Goal: Communication & Community: Answer question/provide support

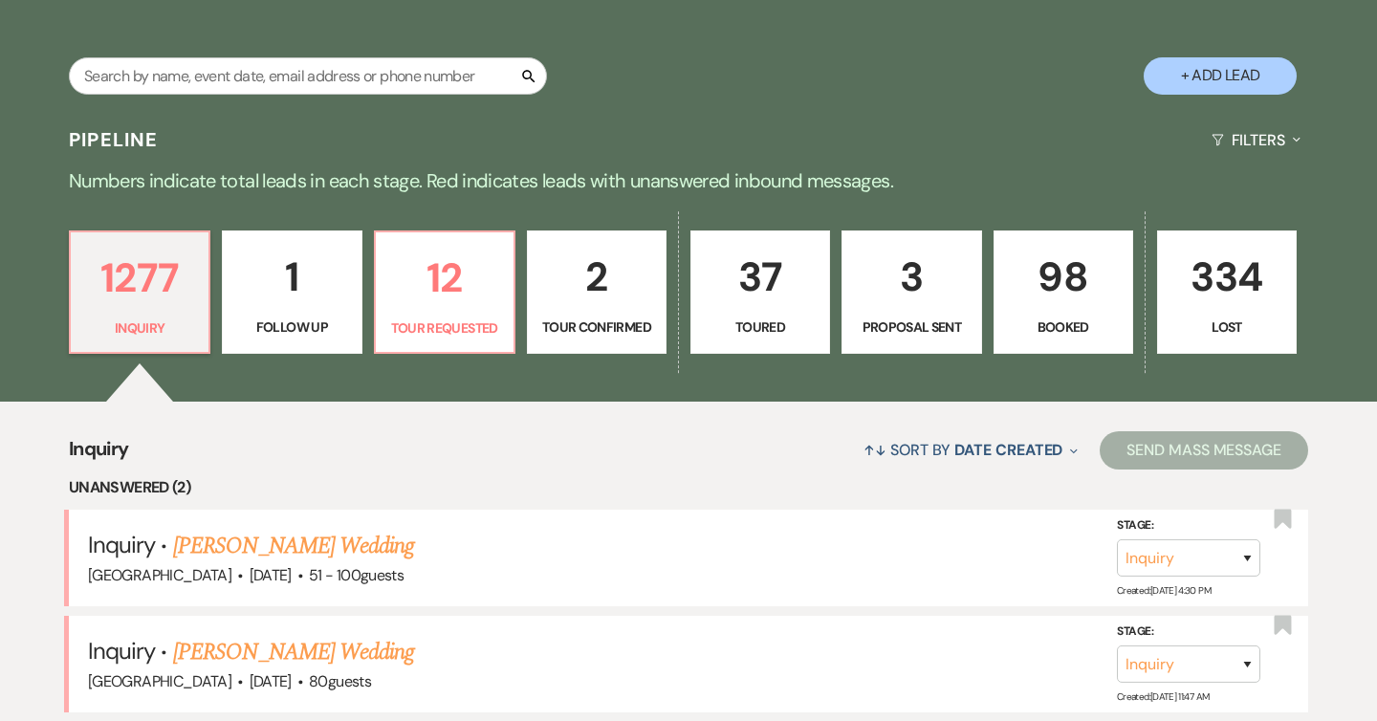
scroll to position [436, 0]
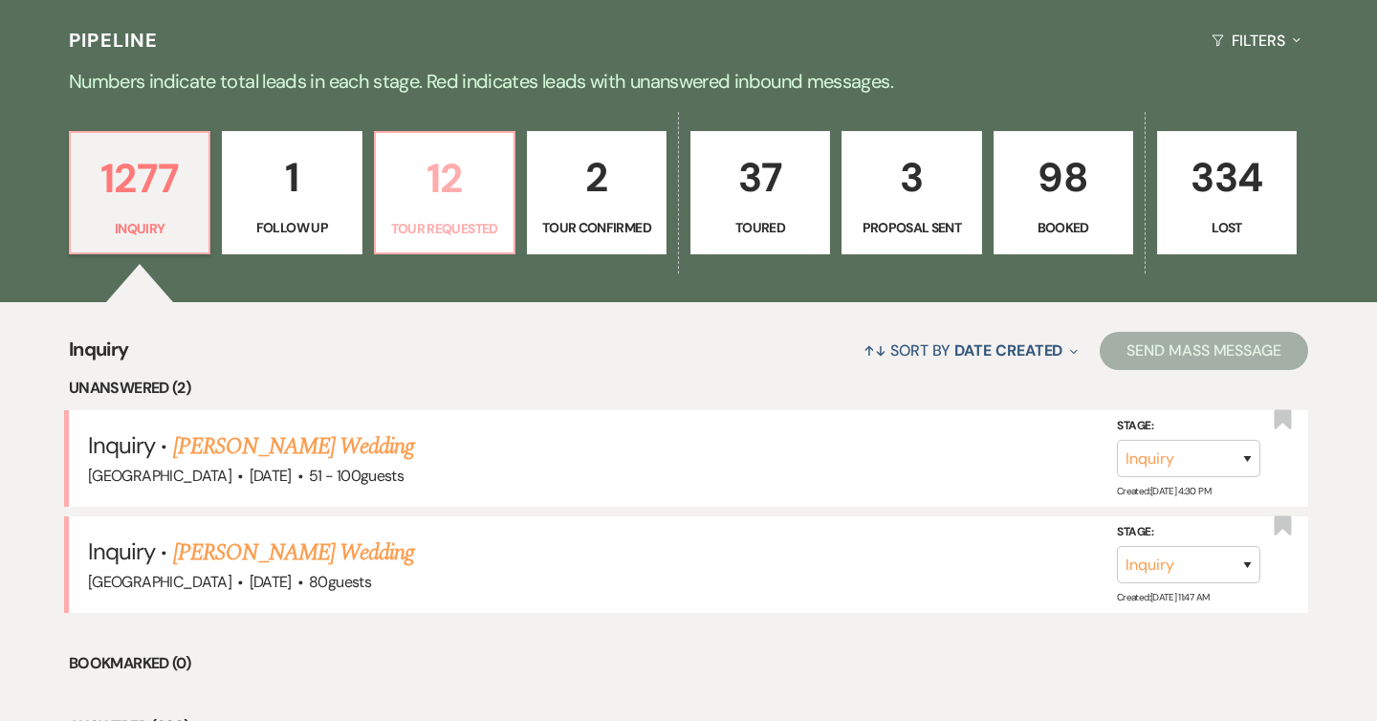
click at [455, 207] on p "12" at bounding box center [444, 178] width 115 height 64
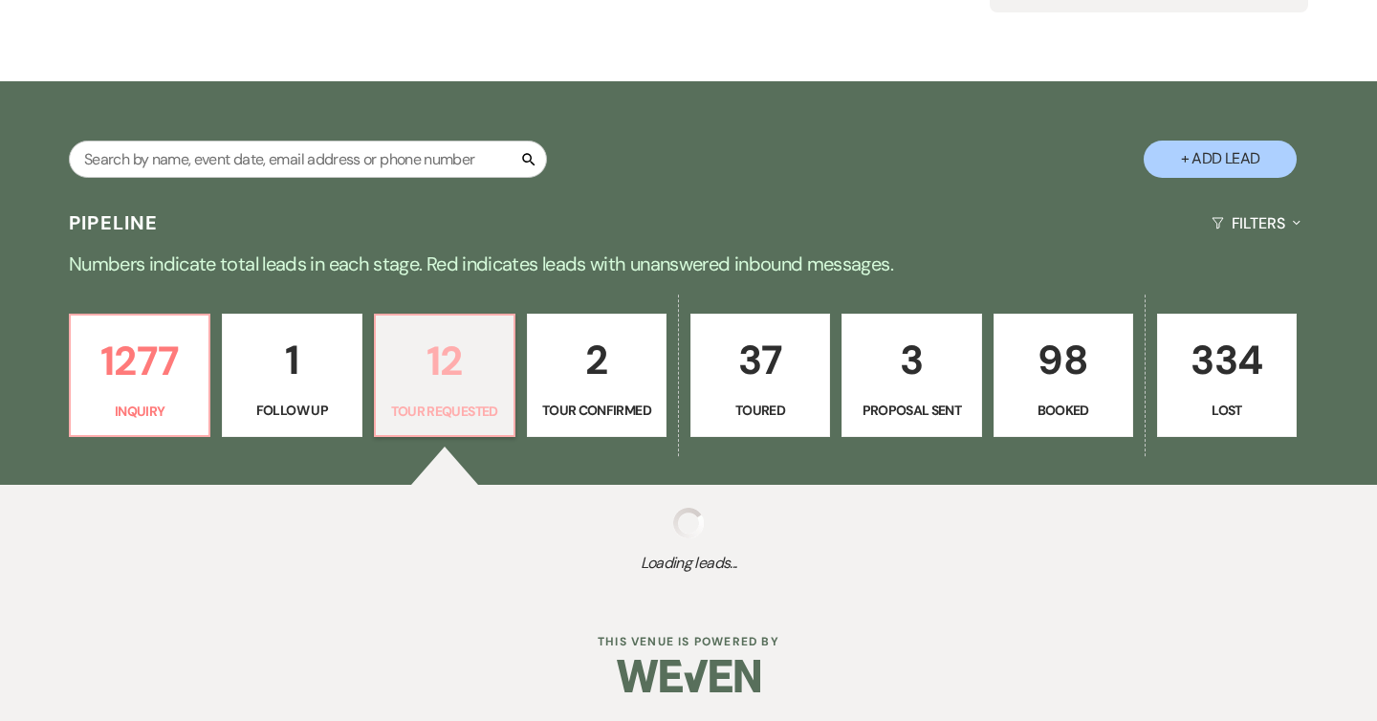
select select "2"
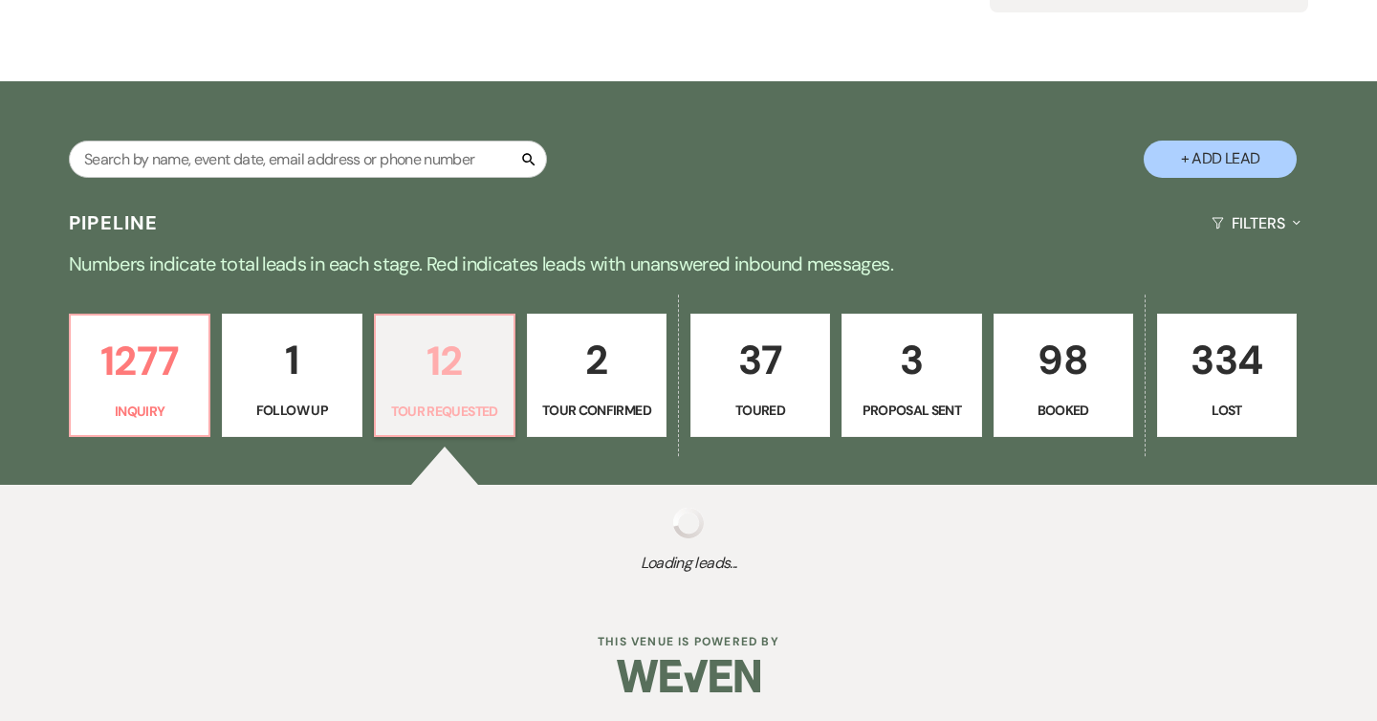
select select "2"
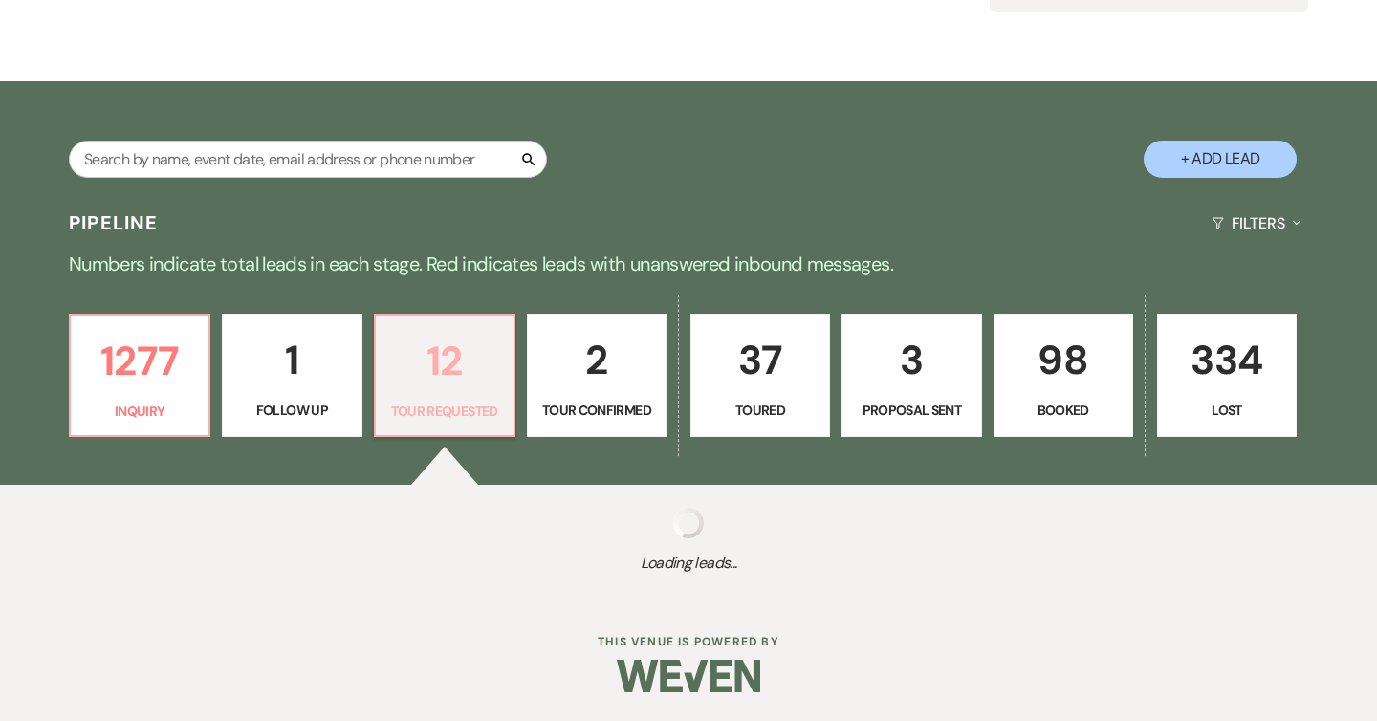
select select "2"
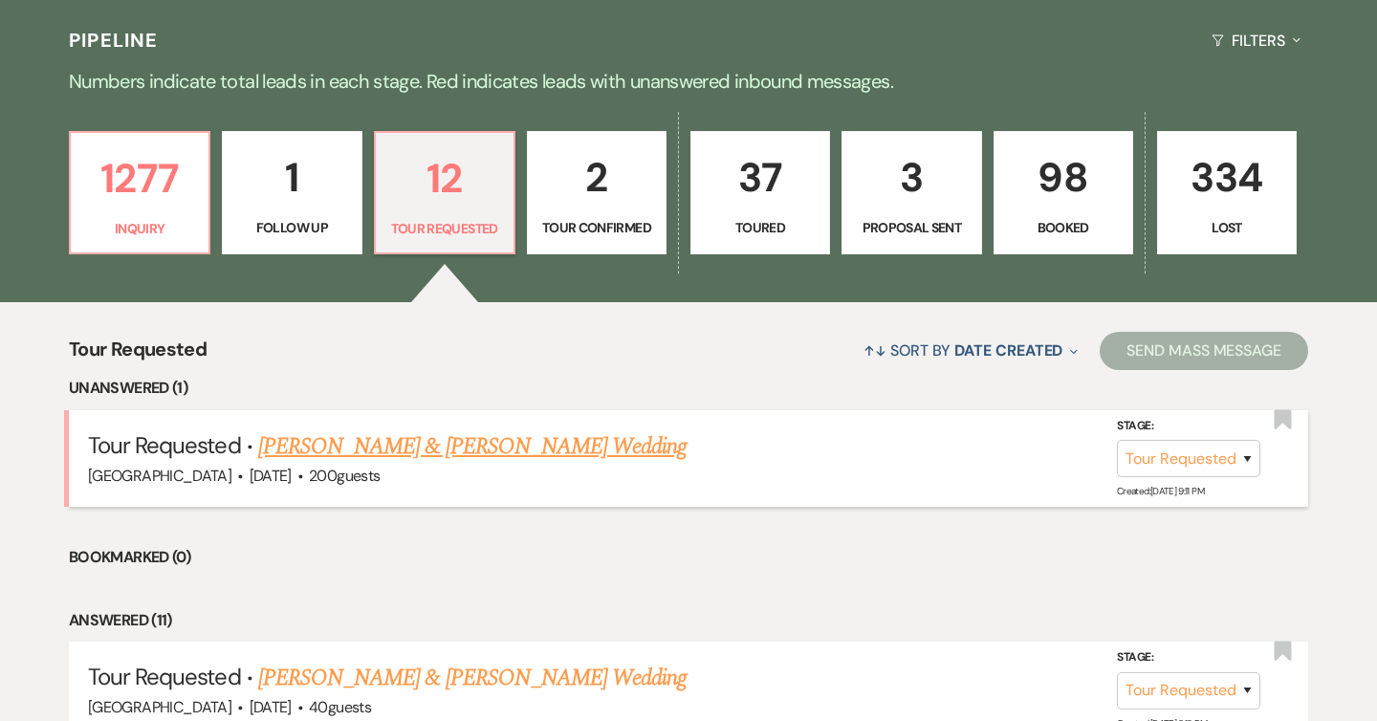
click at [438, 444] on link "[PERSON_NAME] & [PERSON_NAME] Wedding" at bounding box center [472, 446] width 428 height 34
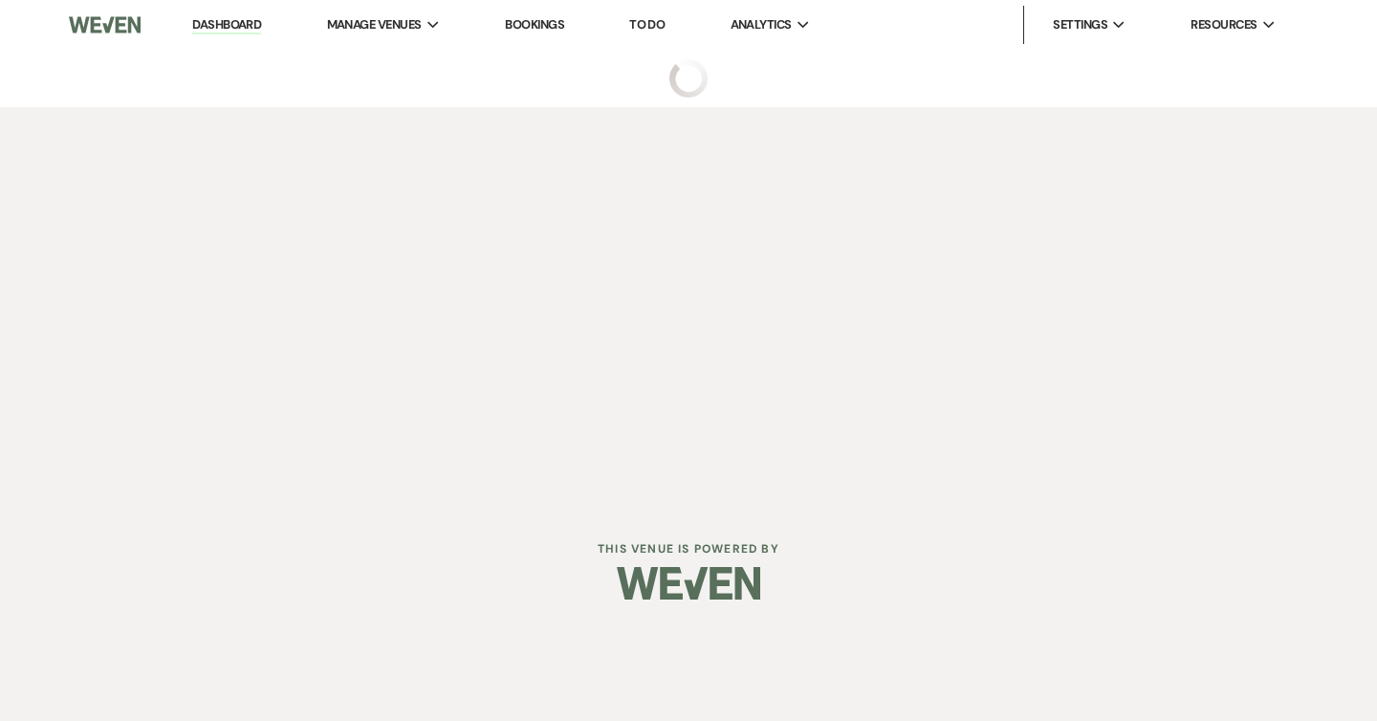
select select "2"
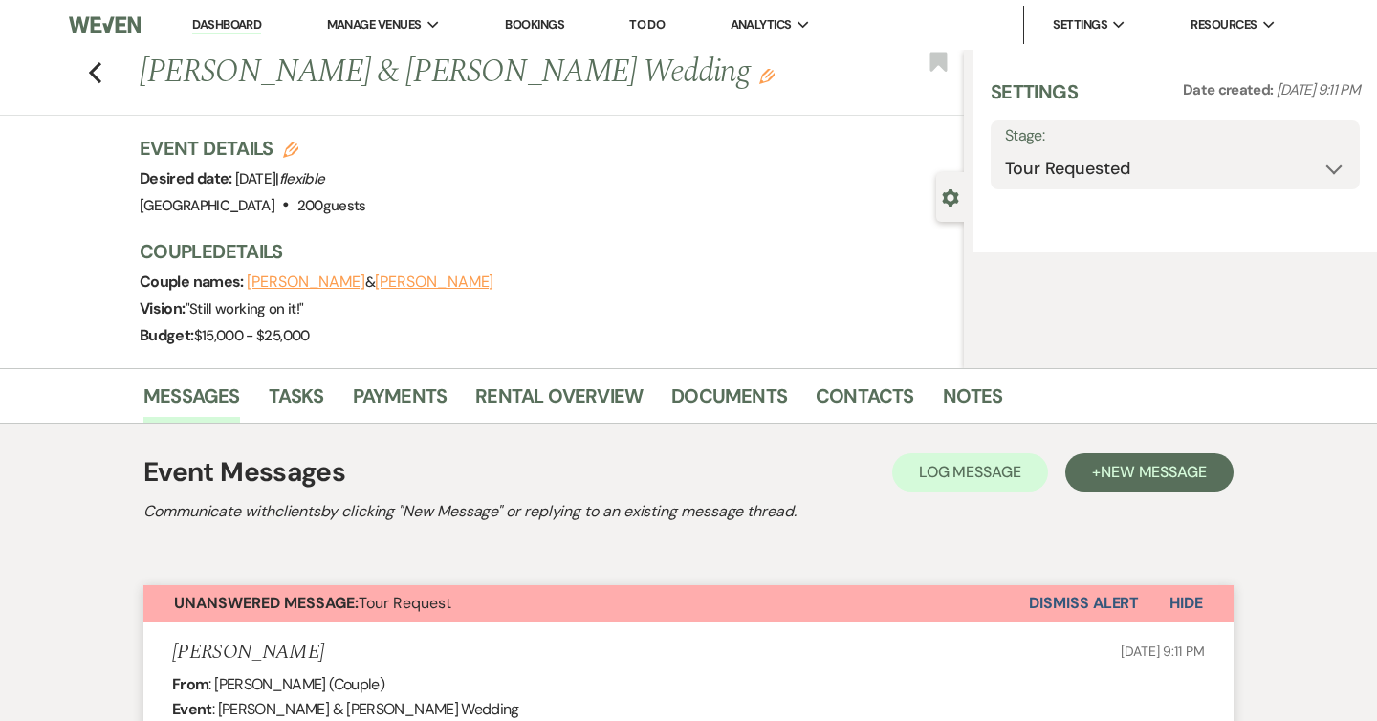
select select "1"
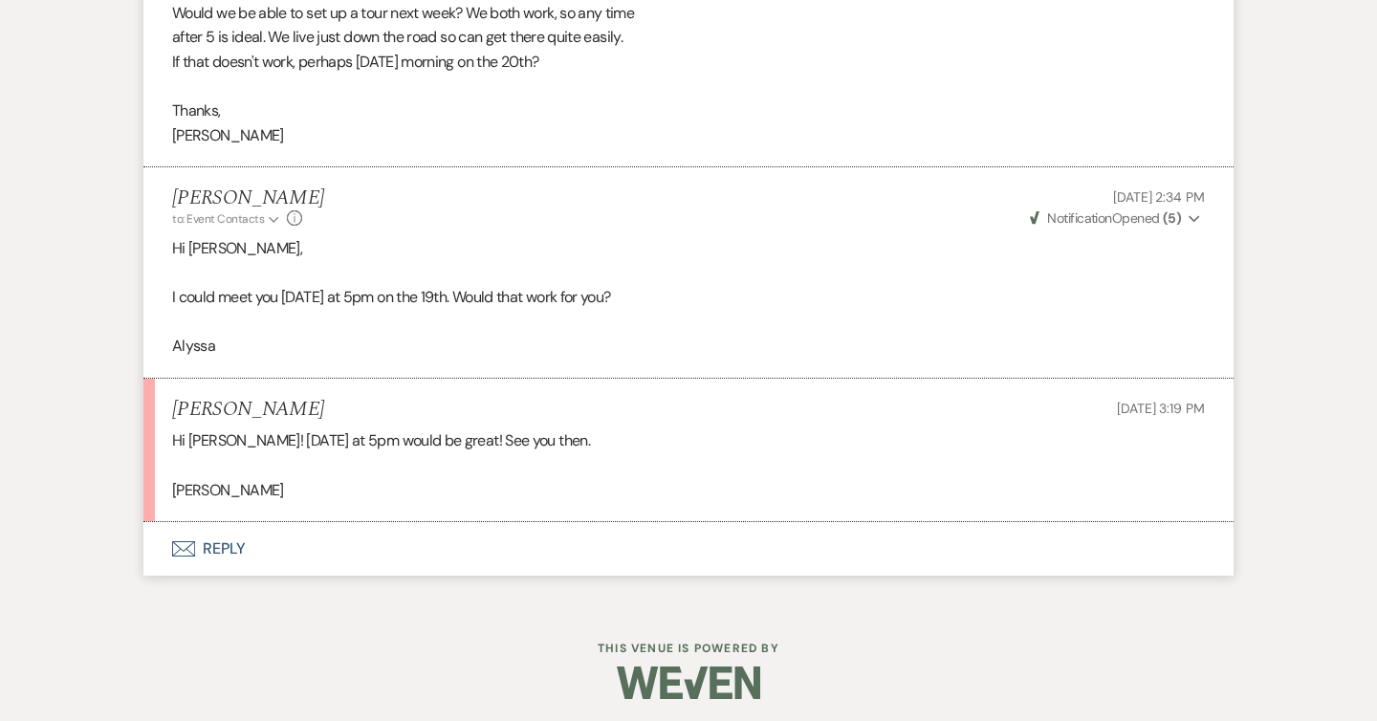
scroll to position [2524, 0]
click at [212, 554] on button "Envelope Reply" at bounding box center [688, 551] width 1090 height 54
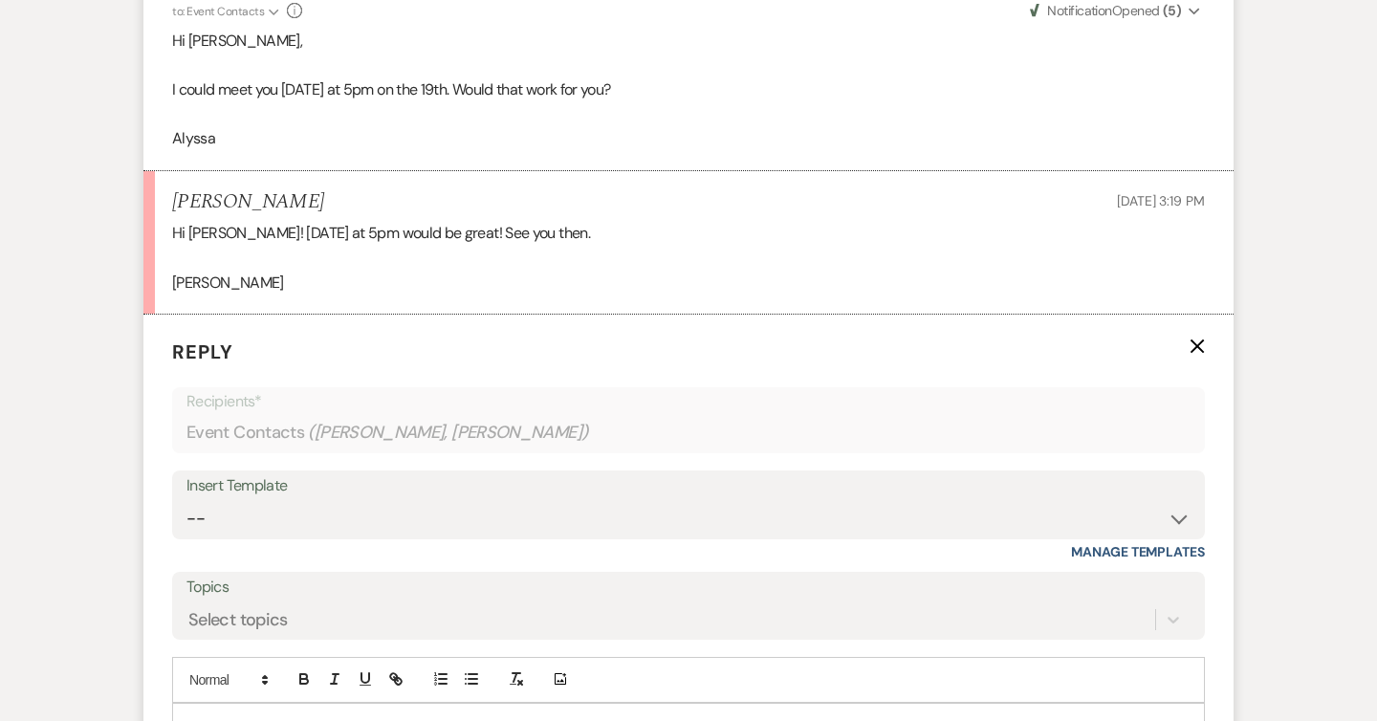
scroll to position [2885, 0]
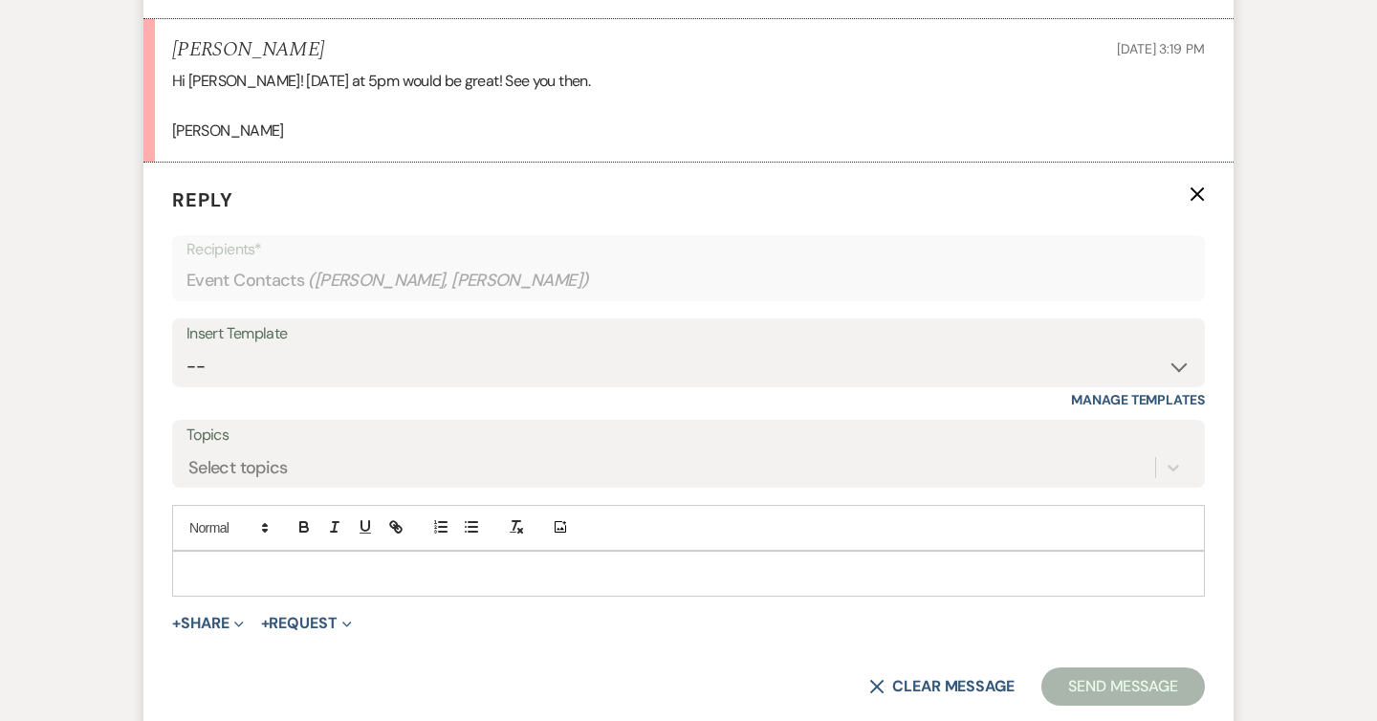
click at [227, 573] on p at bounding box center [688, 573] width 1002 height 21
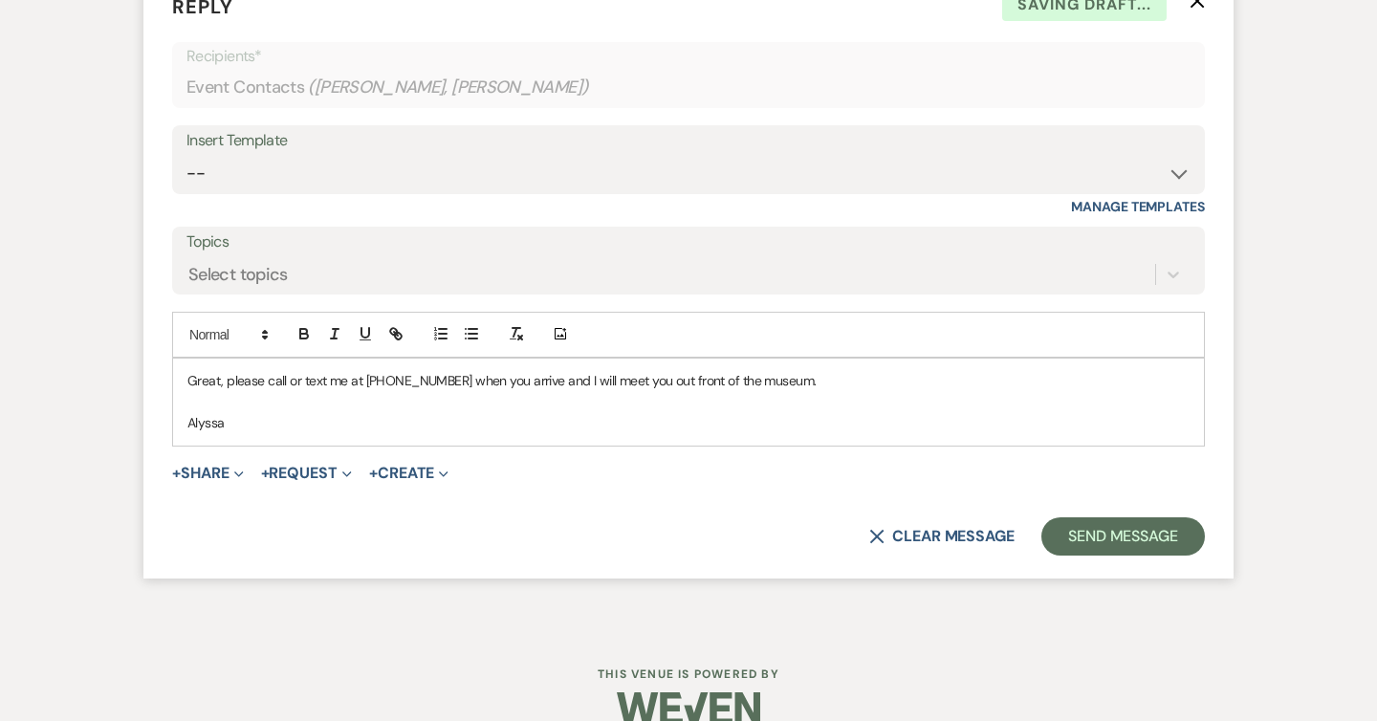
scroll to position [3110, 0]
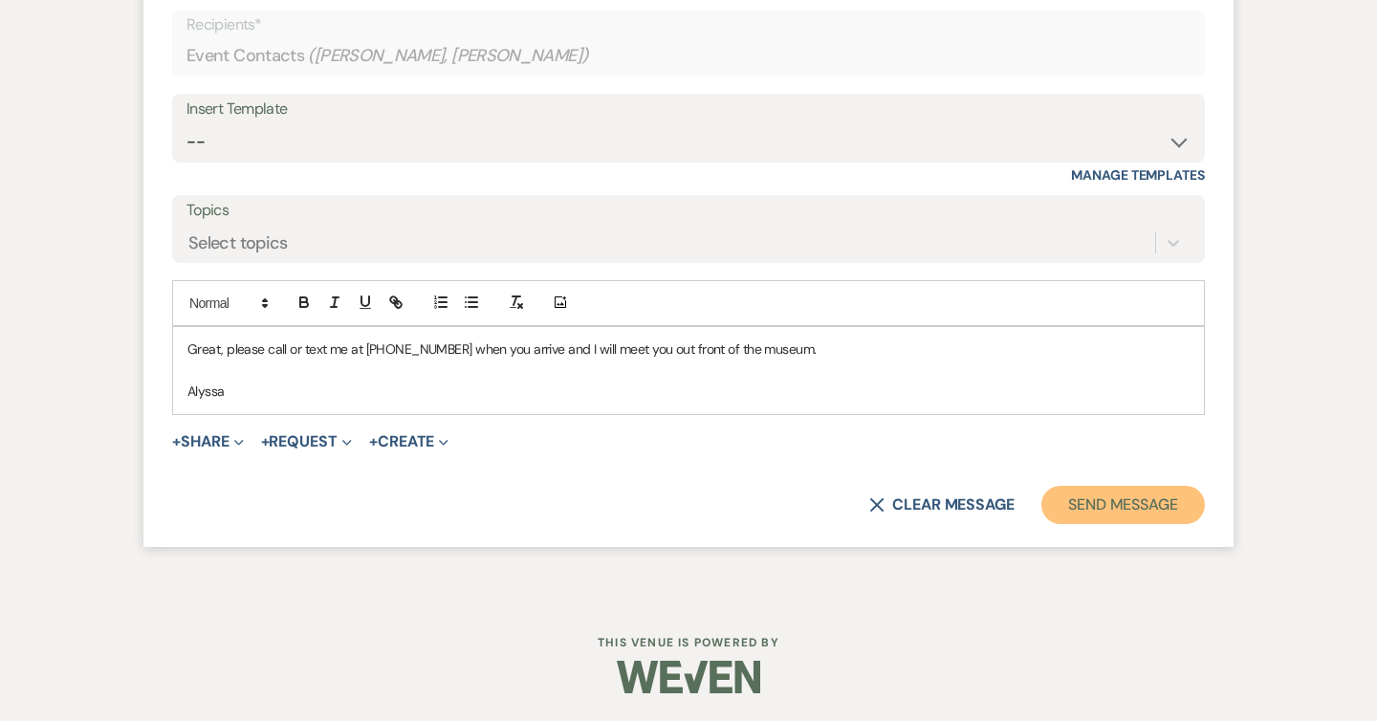
click at [1106, 512] on button "Send Message" at bounding box center [1124, 505] width 164 height 38
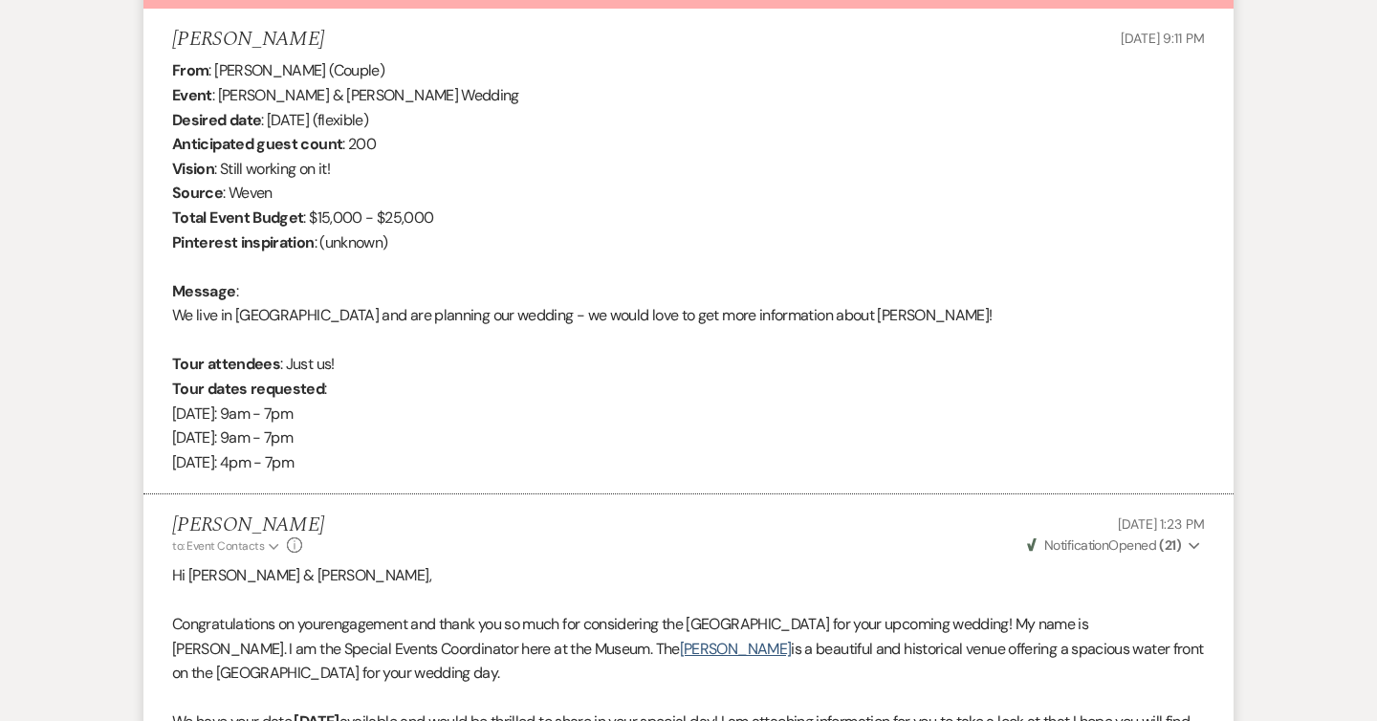
scroll to position [0, 0]
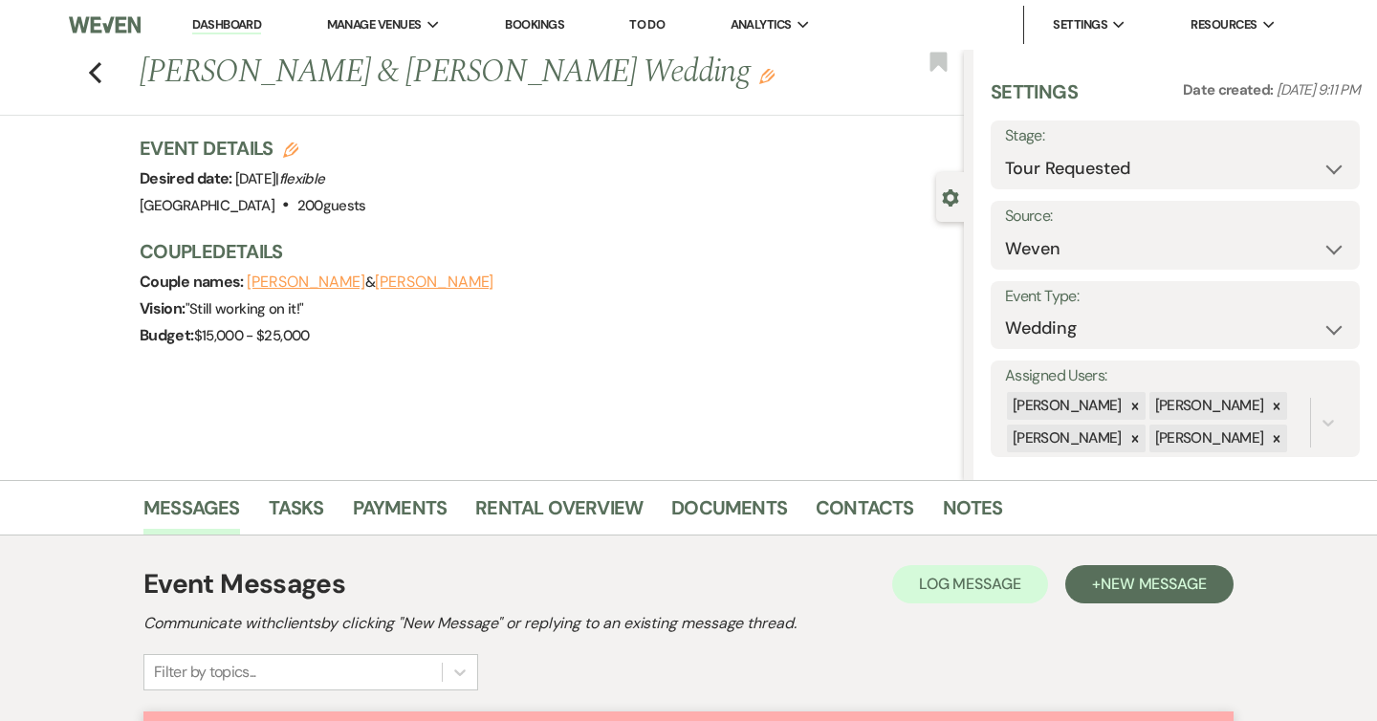
click at [1186, 144] on label "Stage:" at bounding box center [1175, 136] width 340 height 28
click at [1201, 175] on select "Inquiry Follow Up Tour Requested Tour Confirmed Toured Proposal Sent Booked Lost" at bounding box center [1175, 168] width 340 height 37
select select "4"
click at [1005, 150] on select "Inquiry Follow Up Tour Requested Tour Confirmed Toured Proposal Sent Booked Lost" at bounding box center [1175, 168] width 340 height 37
click at [1308, 158] on button "Save" at bounding box center [1322, 155] width 76 height 38
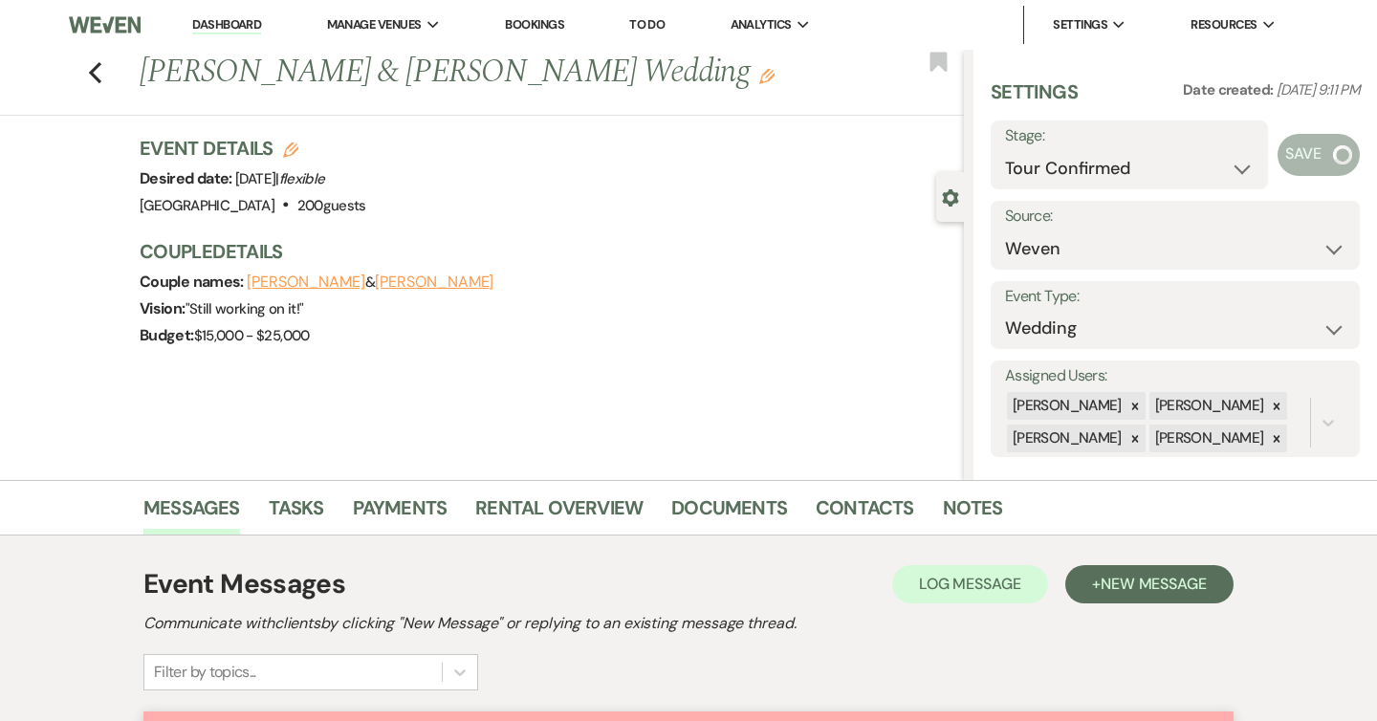
click at [223, 24] on link "Dashboard" at bounding box center [226, 25] width 69 height 18
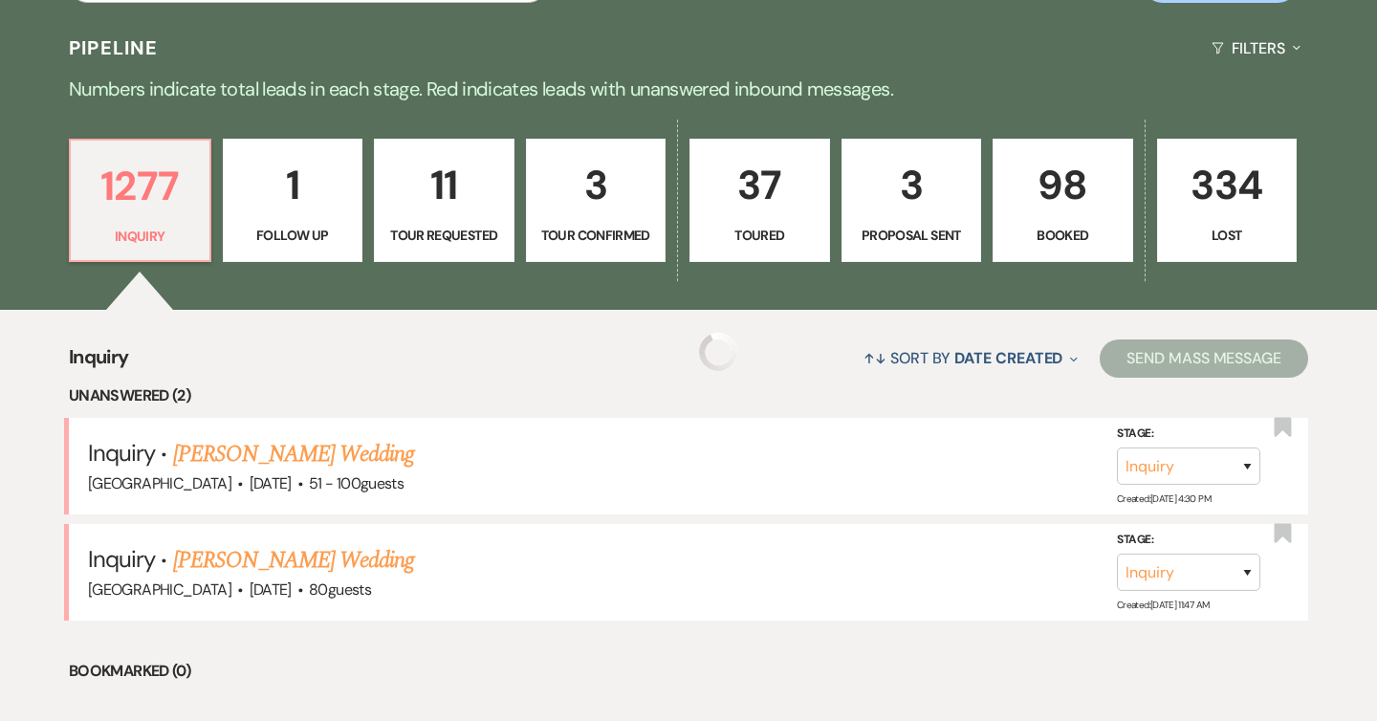
scroll to position [505, 0]
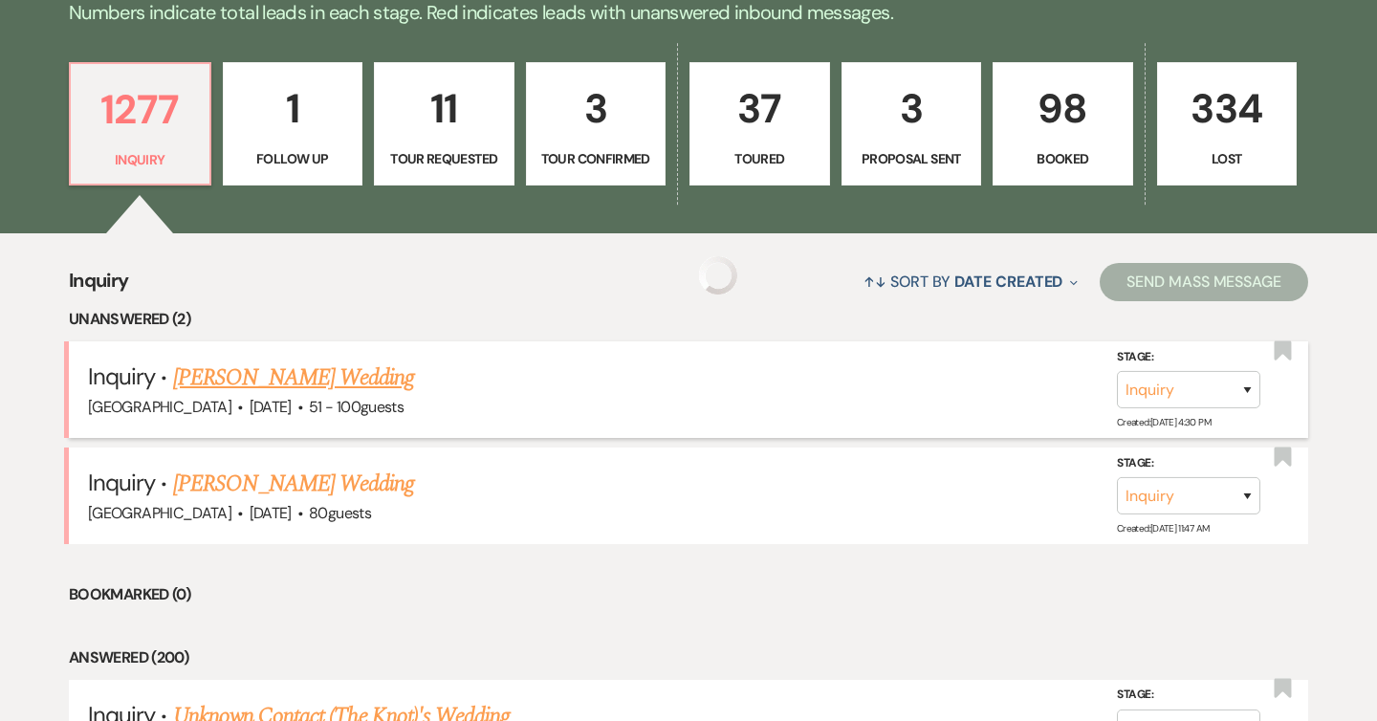
click at [313, 386] on link "[PERSON_NAME] Wedding" at bounding box center [294, 378] width 242 height 34
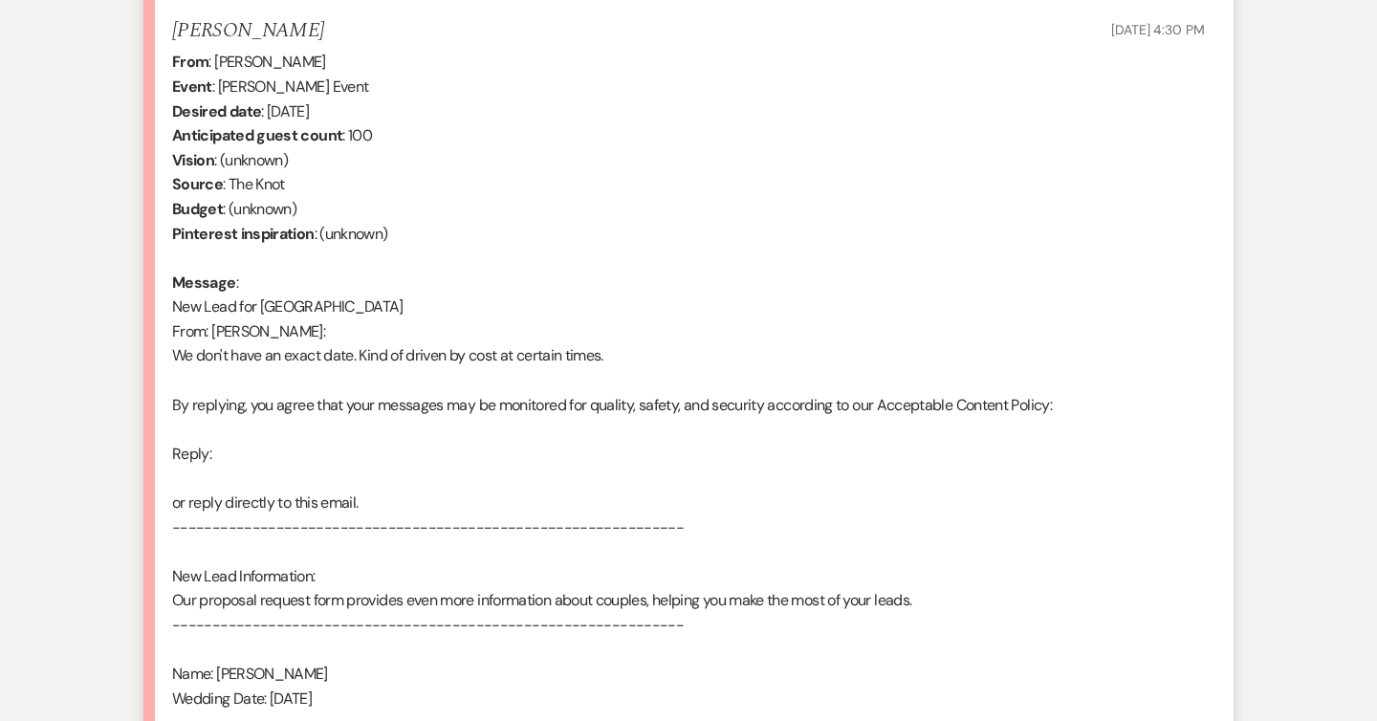
scroll to position [302, 0]
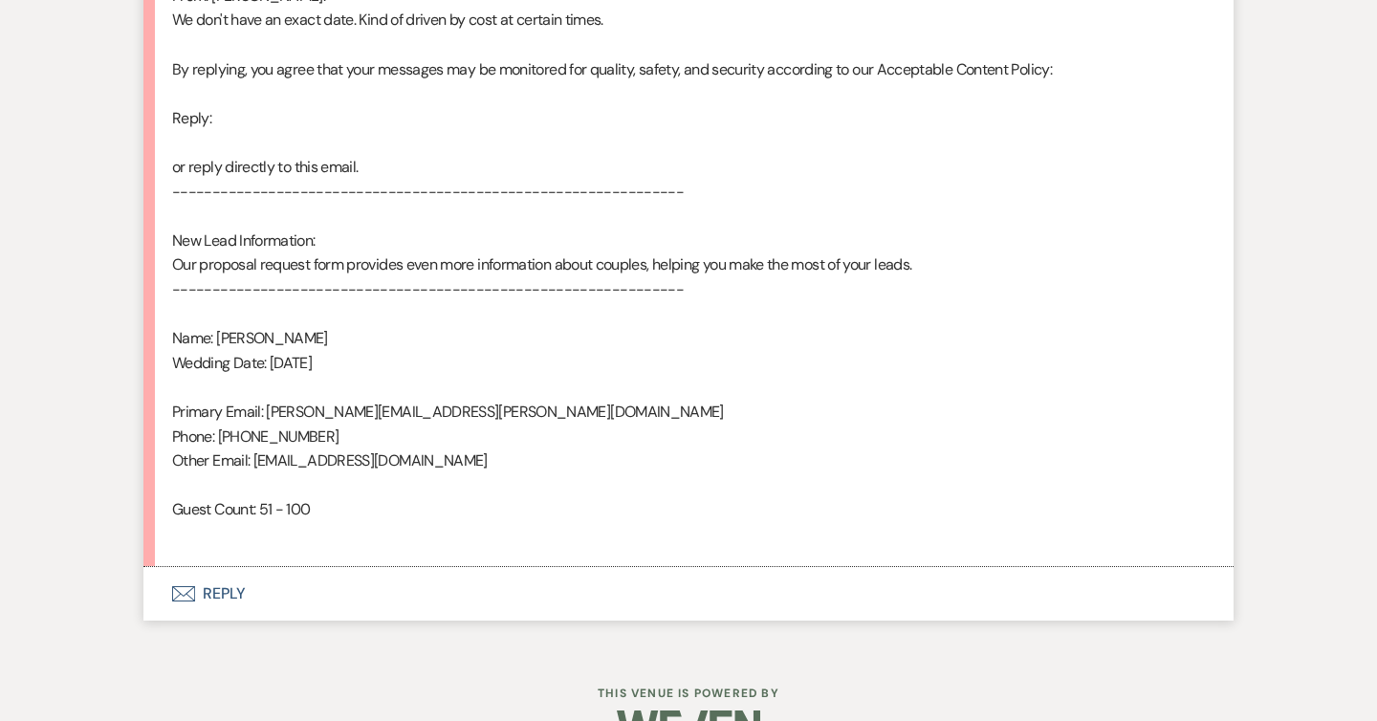
select select "2"
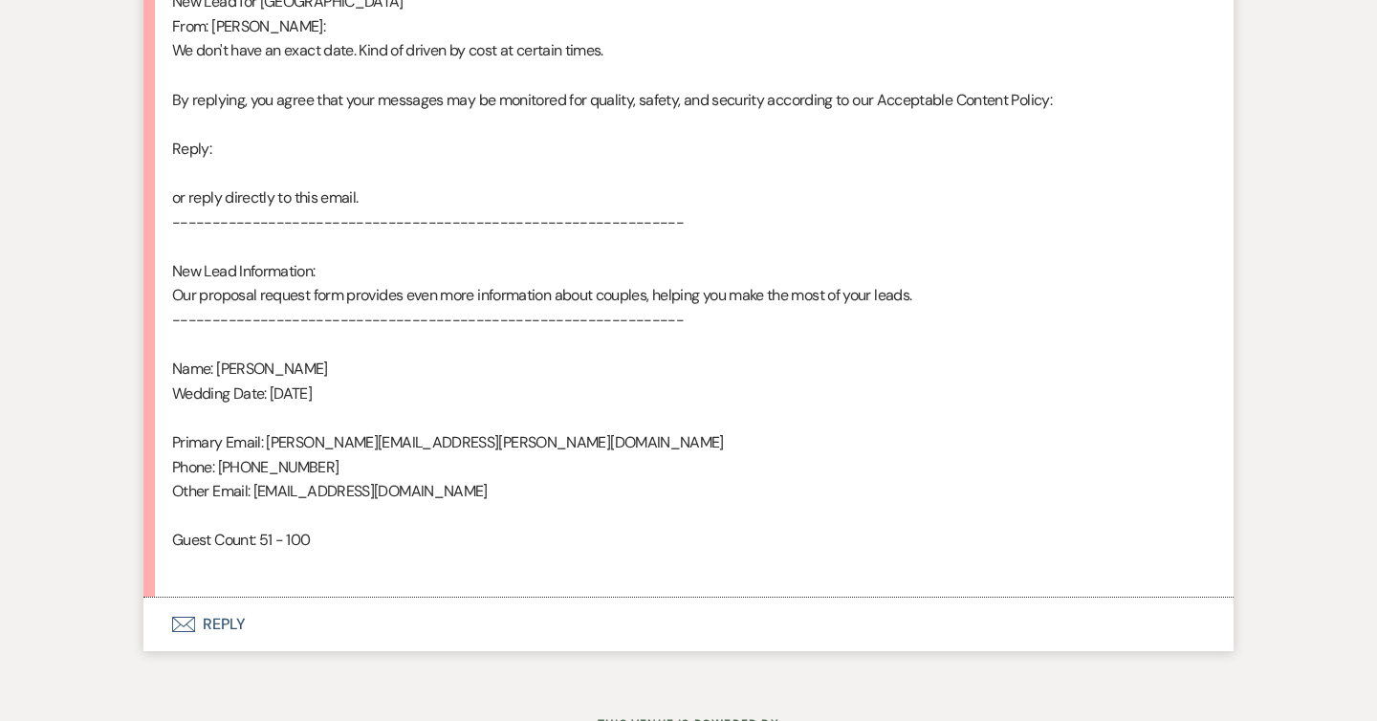
scroll to position [1126, 0]
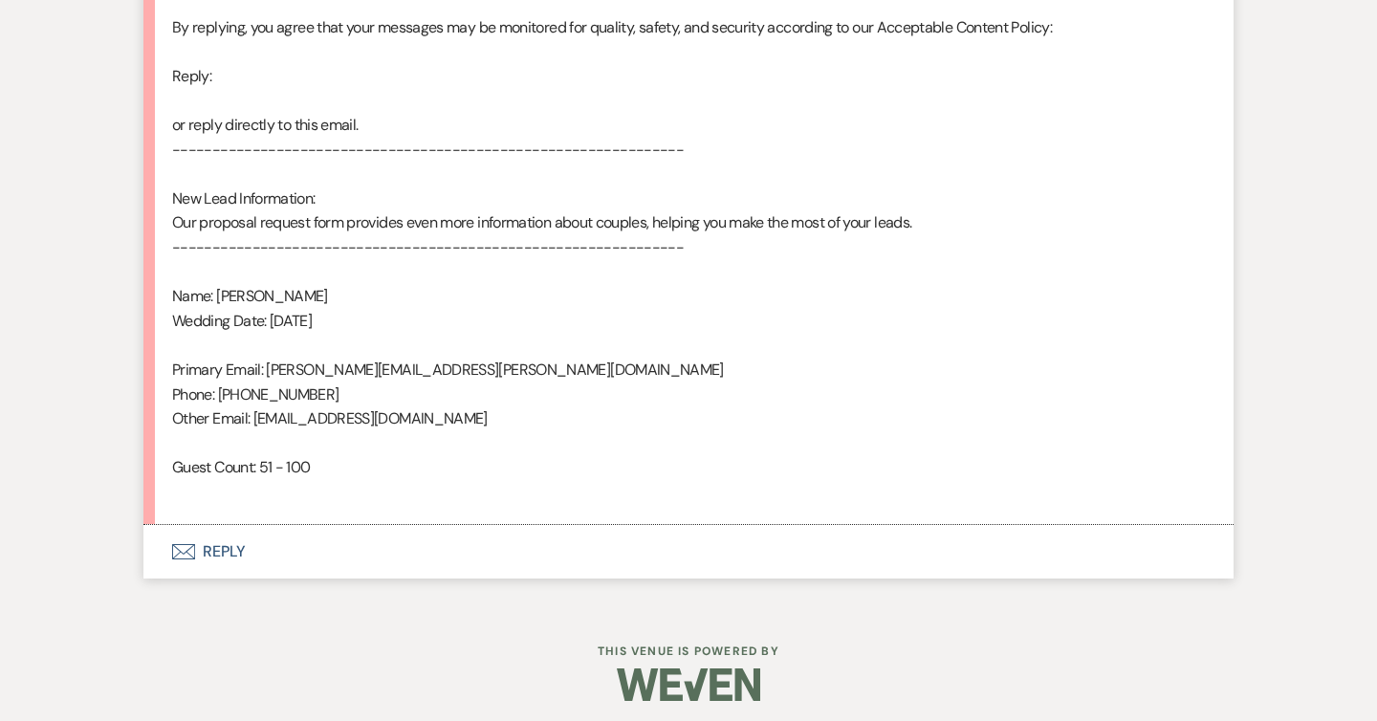
click at [181, 561] on button "Envelope Reply" at bounding box center [688, 552] width 1090 height 54
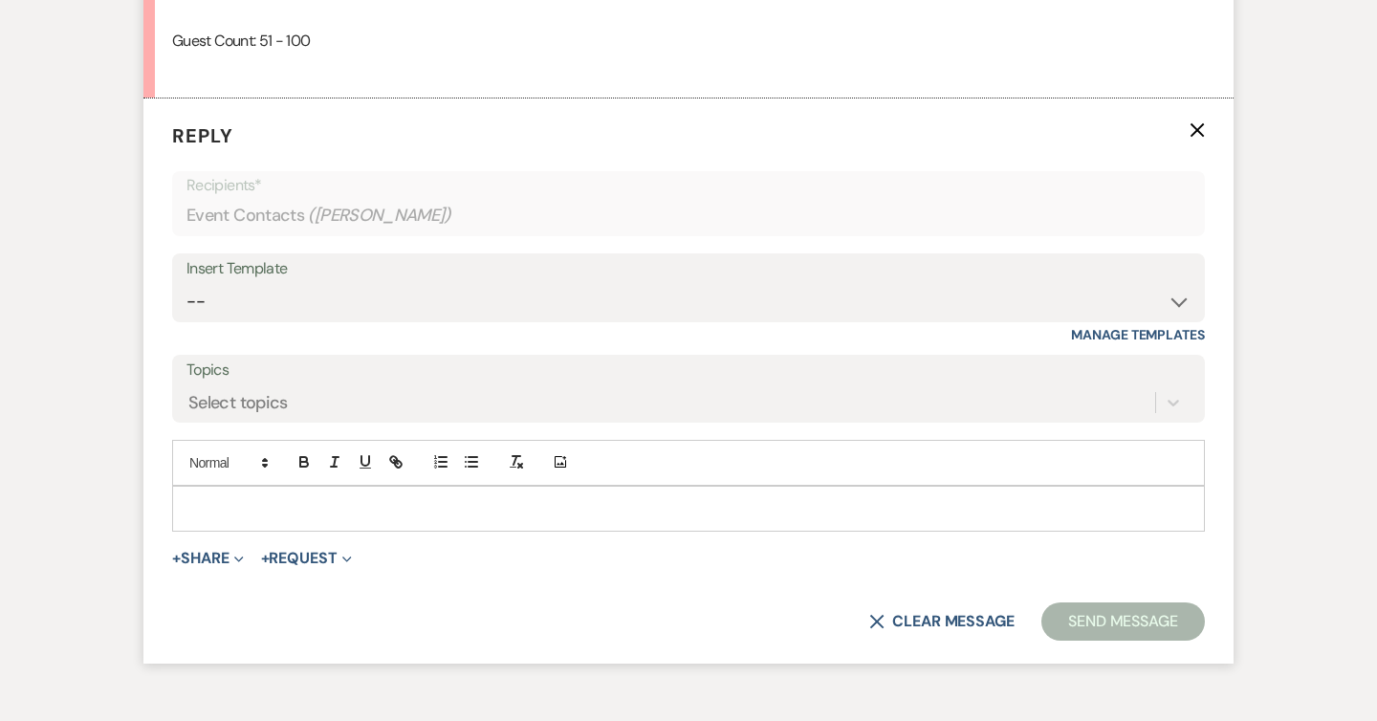
scroll to position [1572, 0]
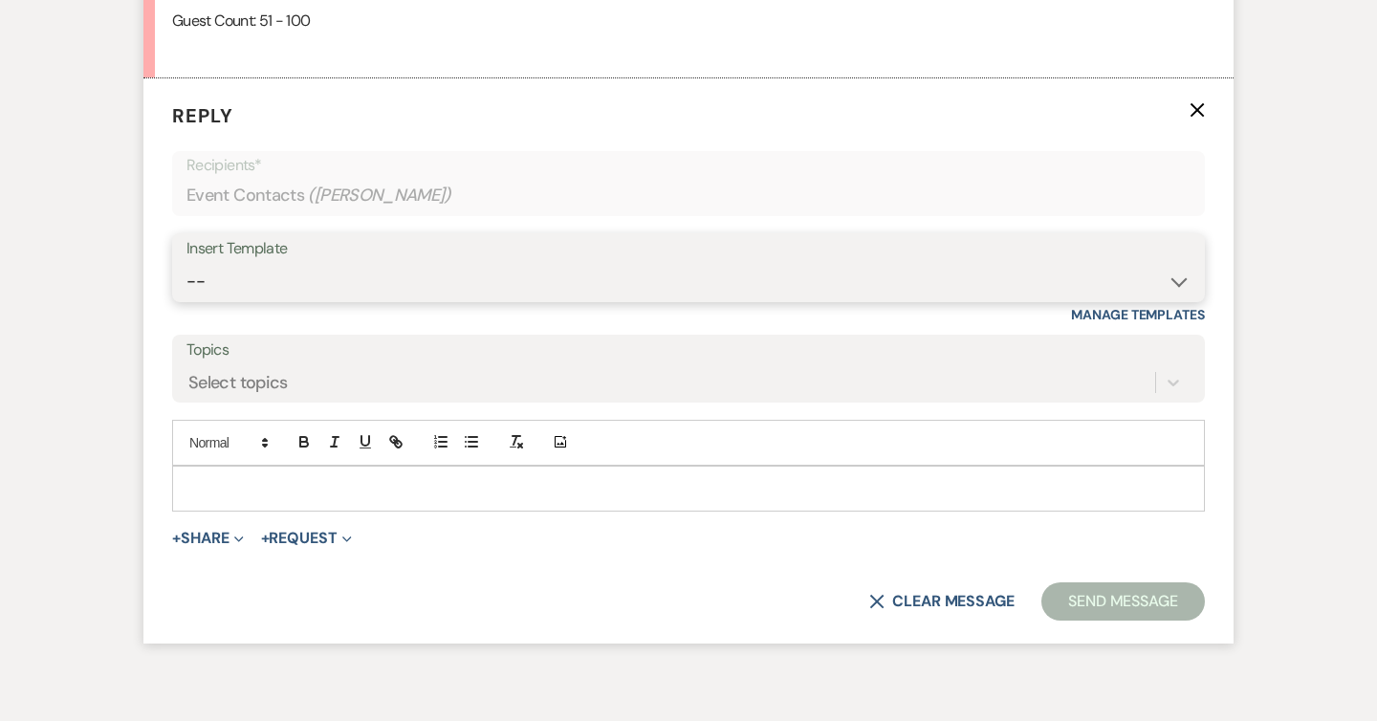
click at [308, 267] on select "-- Weven Planning Portal Introduction (Booked Events) Follow Up Intro Email- Da…" at bounding box center [688, 281] width 1004 height 37
select select "419"
click at [186, 263] on select "-- Weven Planning Portal Introduction (Booked Events) Follow Up Intro Email- Da…" at bounding box center [688, 281] width 1004 height 37
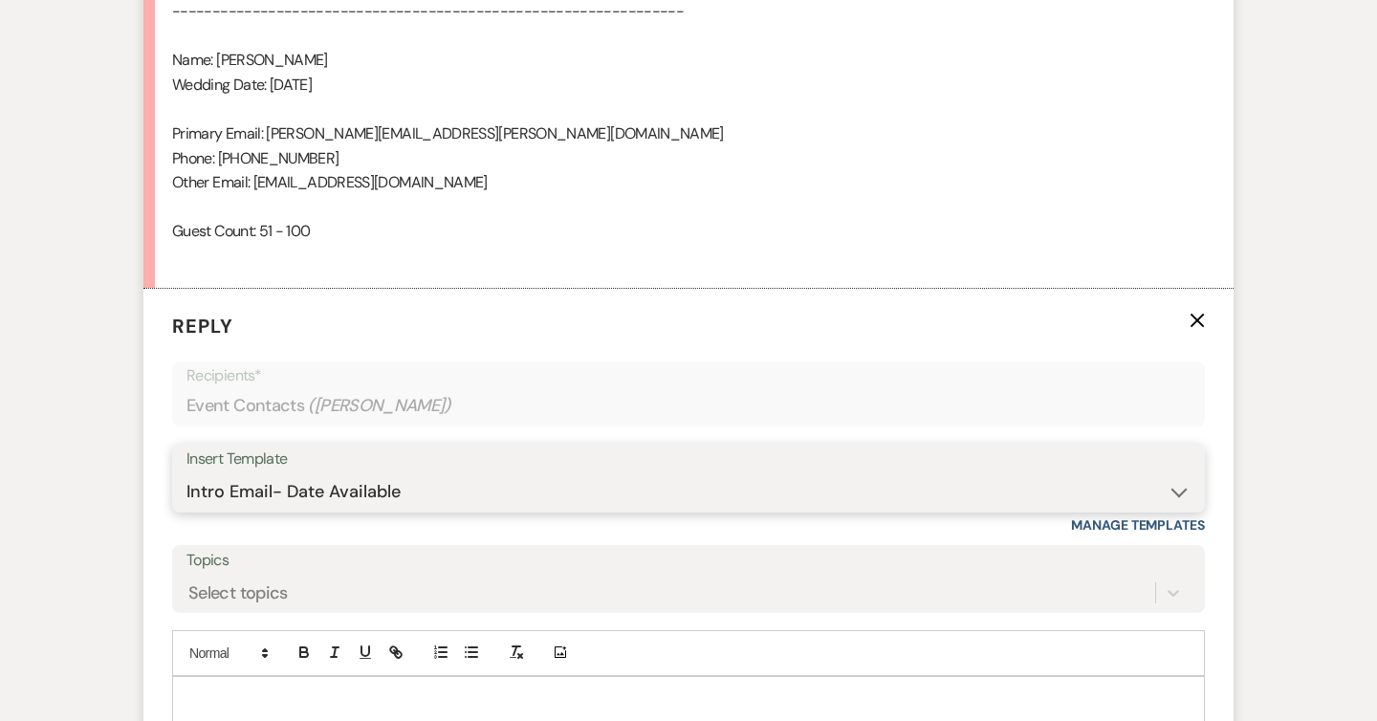
scroll to position [1263, 0]
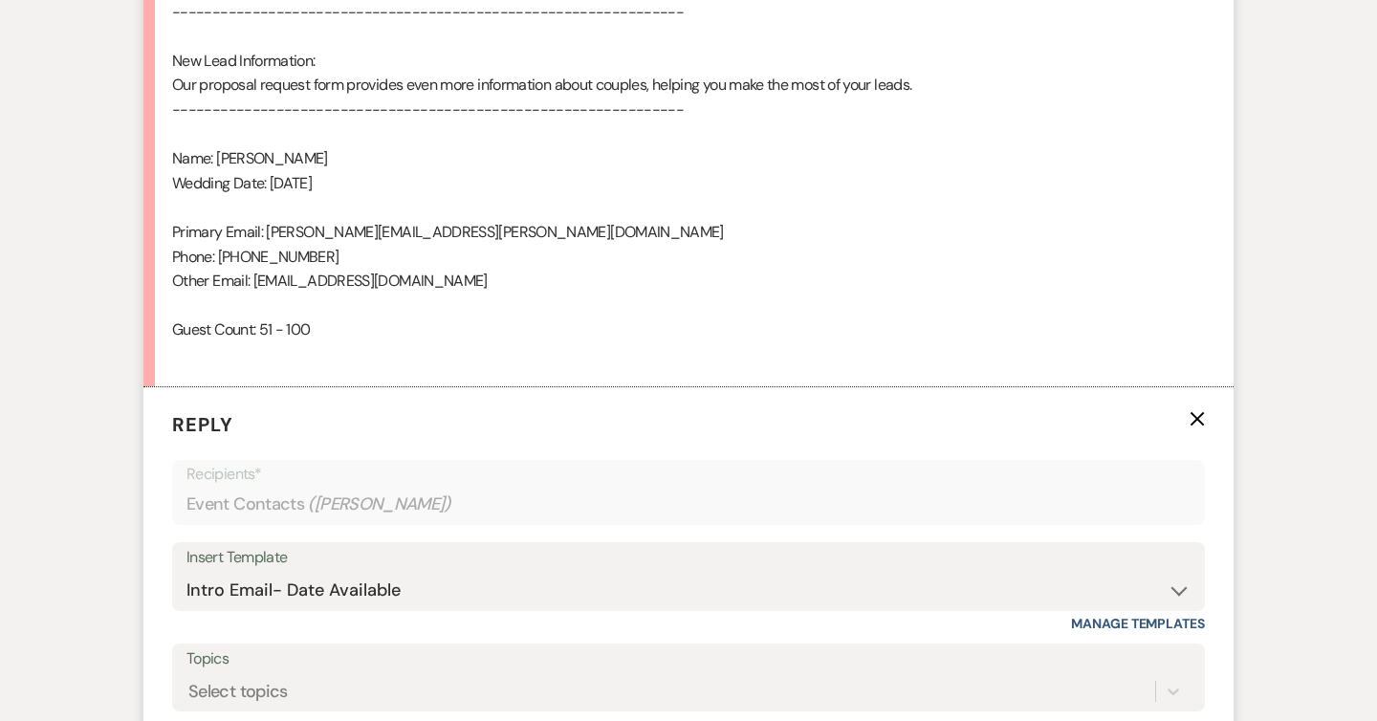
click at [614, 569] on div "Insert Template" at bounding box center [688, 558] width 1004 height 28
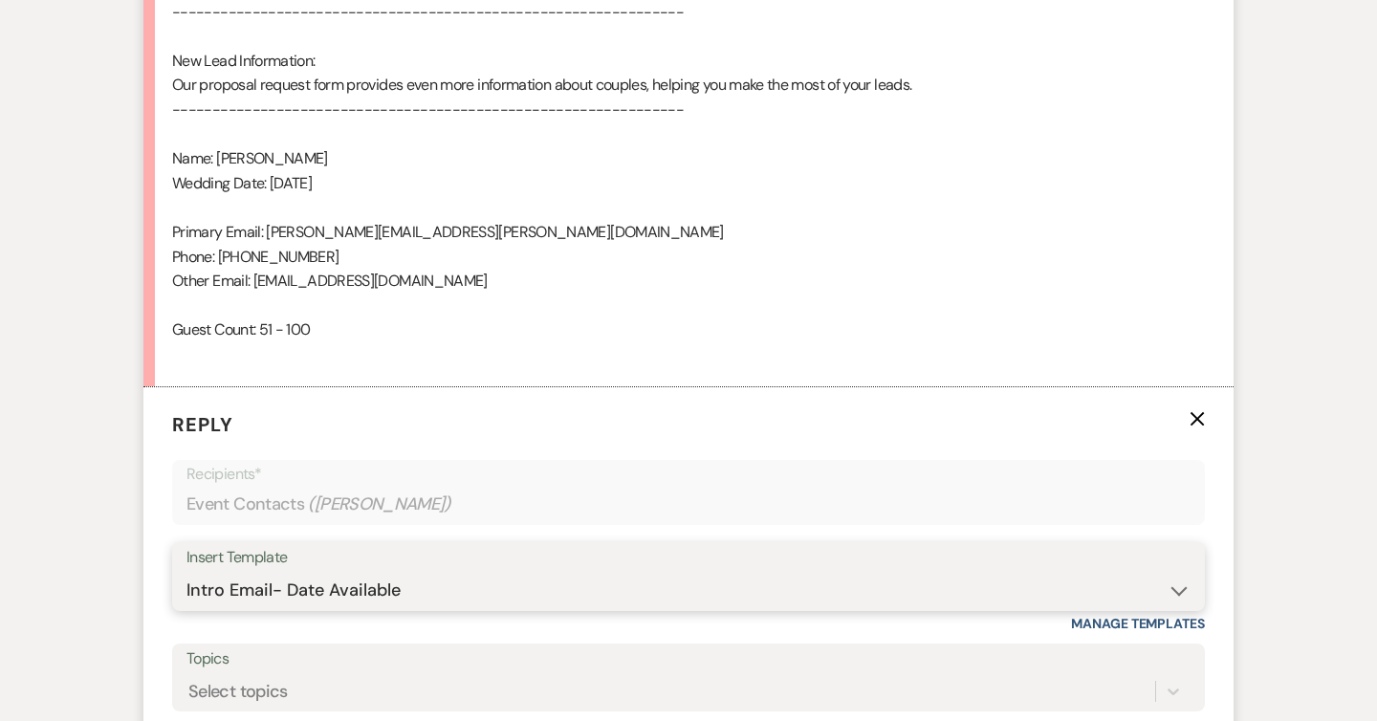
click at [605, 596] on select "-- Weven Planning Portal Introduction (Booked Events) Follow Up Intro Email- Da…" at bounding box center [688, 590] width 1004 height 37
click at [186, 572] on select "-- Weven Planning Portal Introduction (Booked Events) Follow Up Intro Email- Da…" at bounding box center [688, 590] width 1004 height 37
click at [604, 578] on select "-- Weven Planning Portal Introduction (Booked Events) Follow Up Intro Email- Da…" at bounding box center [688, 590] width 1004 height 37
click at [186, 572] on select "-- Weven Planning Portal Introduction (Booked Events) Follow Up Intro Email- Da…" at bounding box center [688, 590] width 1004 height 37
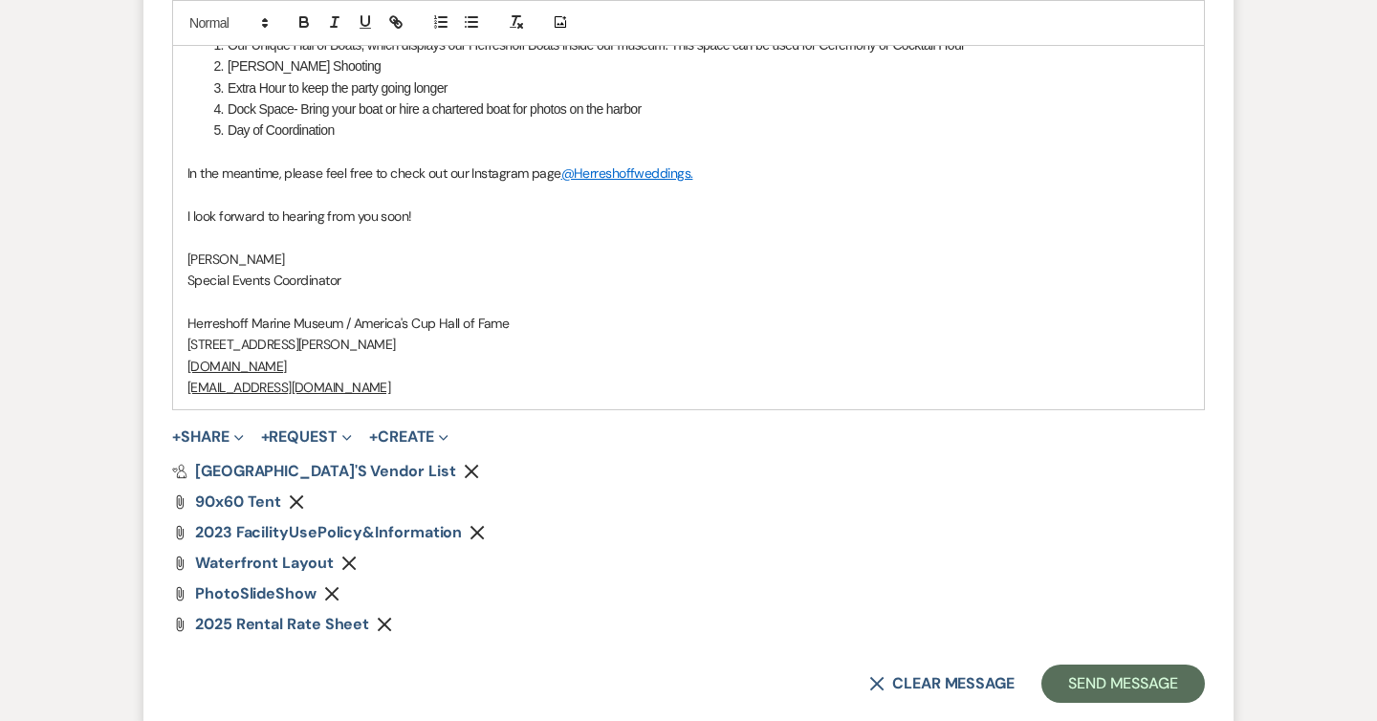
scroll to position [2602, 0]
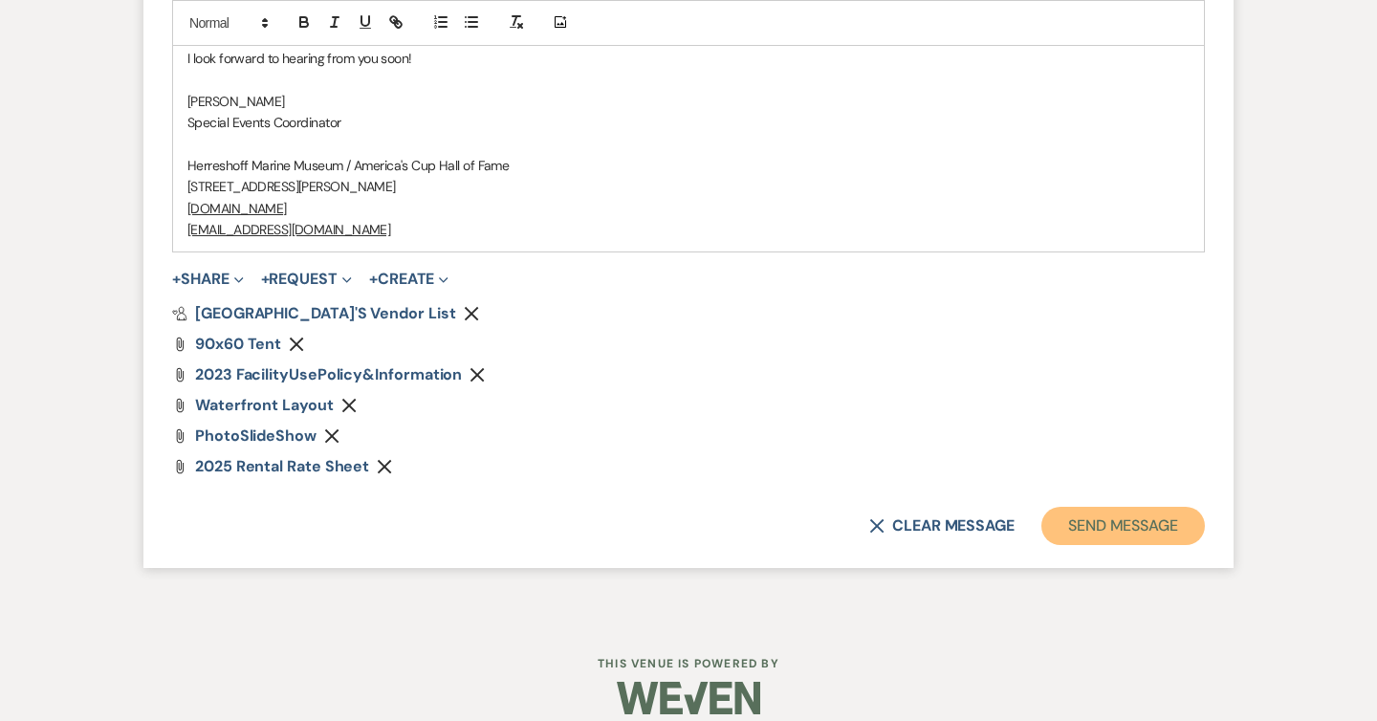
click at [1121, 507] on button "Send Message" at bounding box center [1124, 526] width 164 height 38
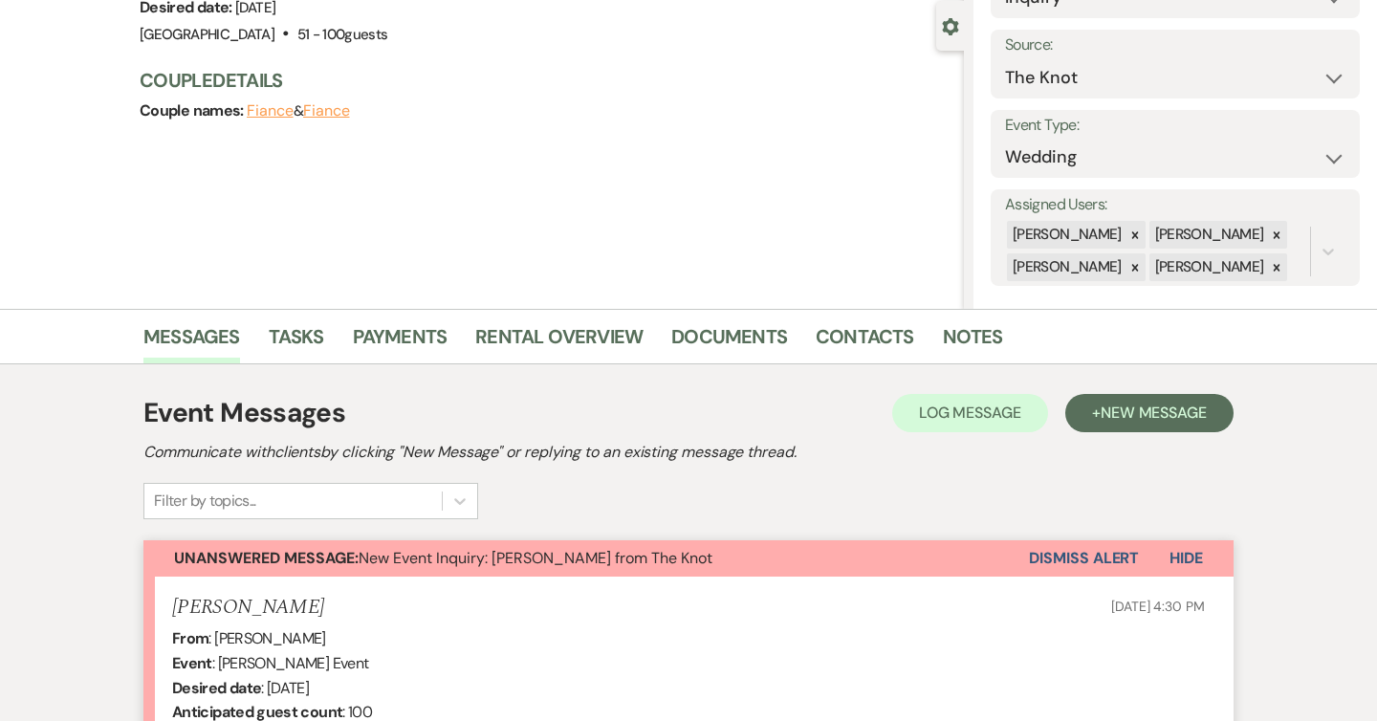
scroll to position [0, 0]
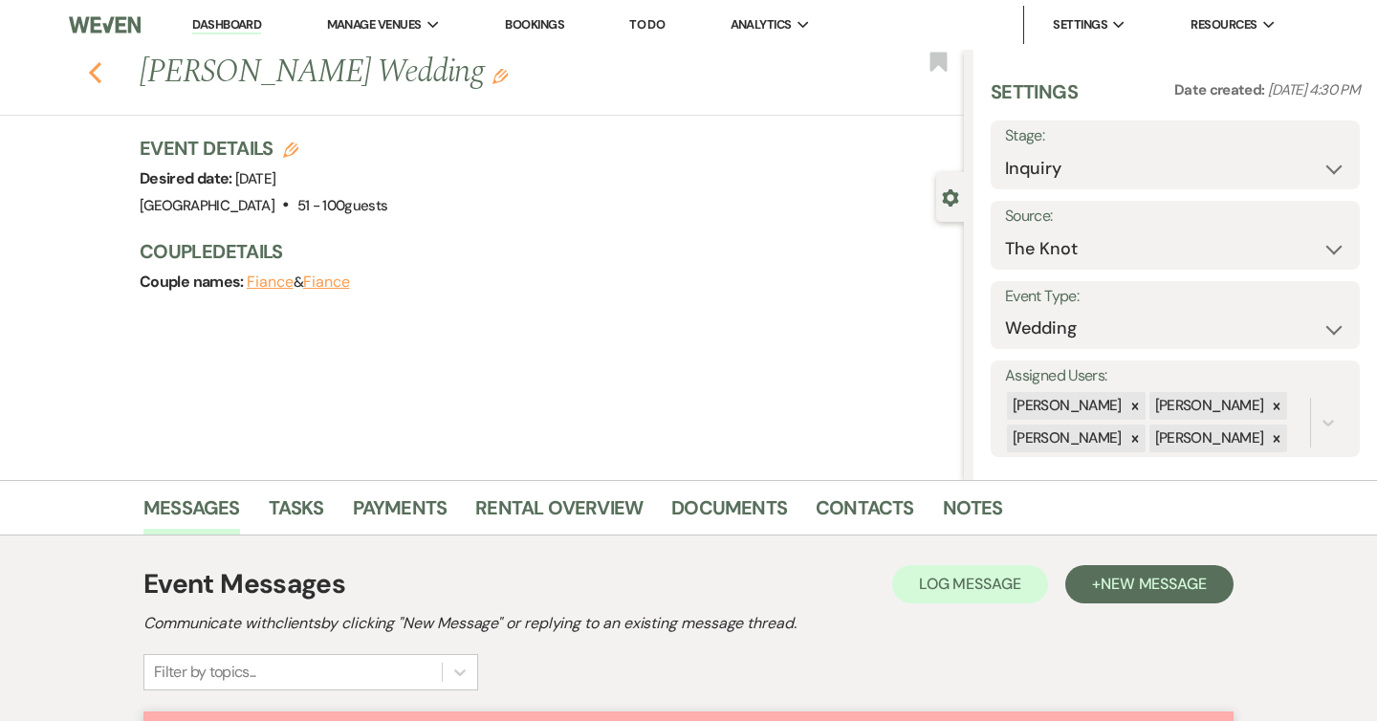
click at [90, 72] on use "button" at bounding box center [95, 72] width 12 height 21
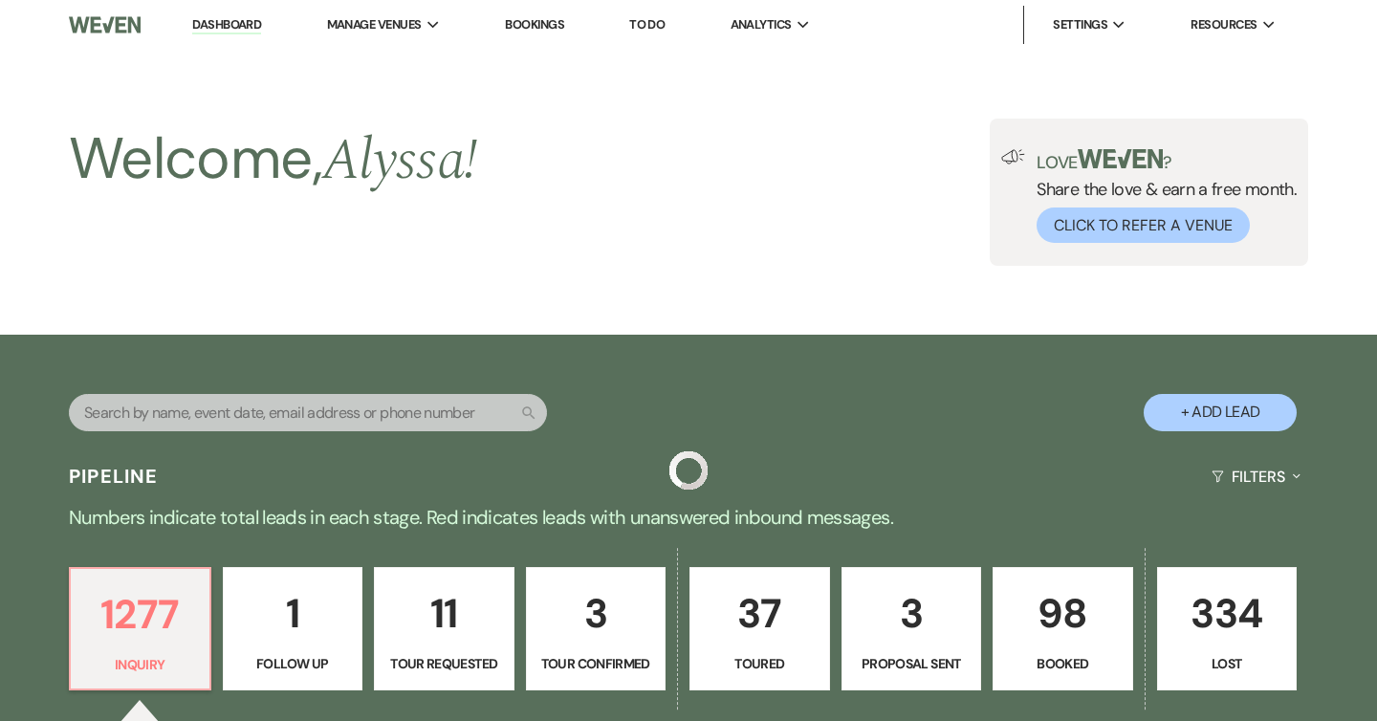
scroll to position [505, 0]
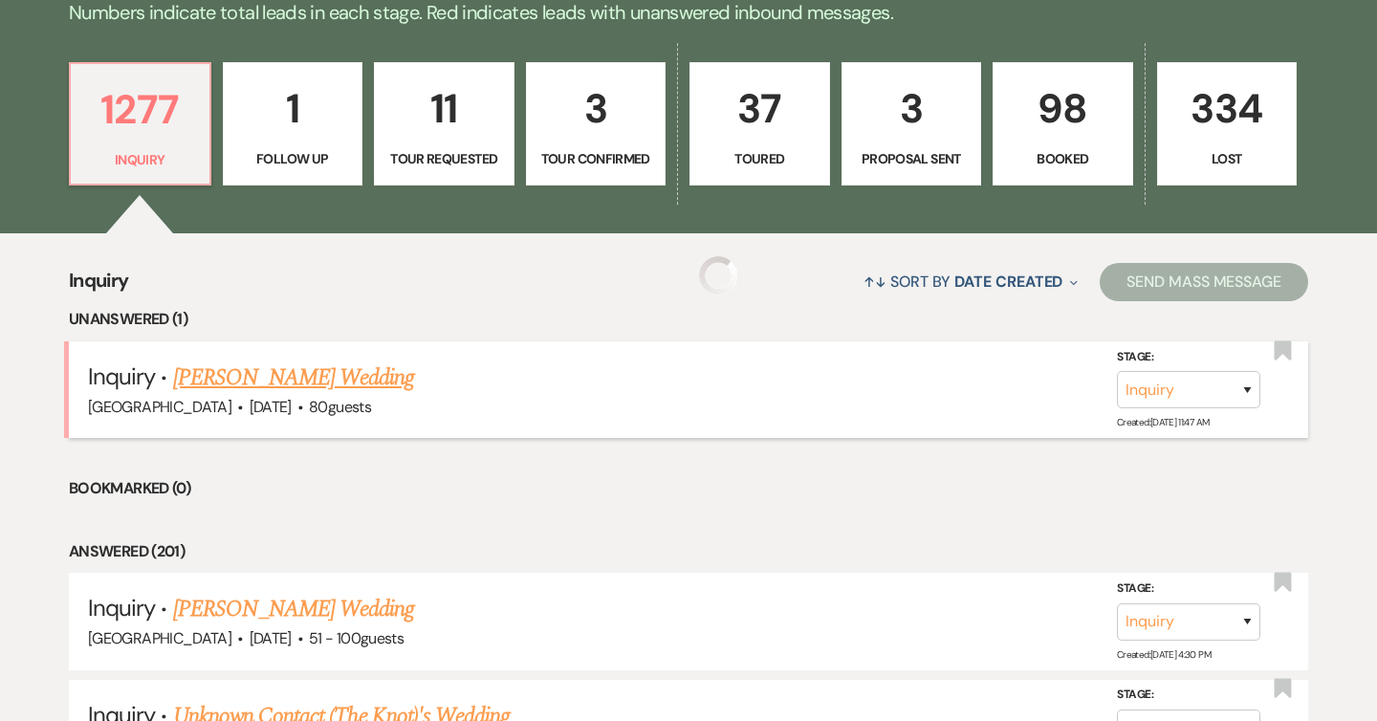
click at [290, 383] on link "[PERSON_NAME] Wedding" at bounding box center [294, 378] width 242 height 34
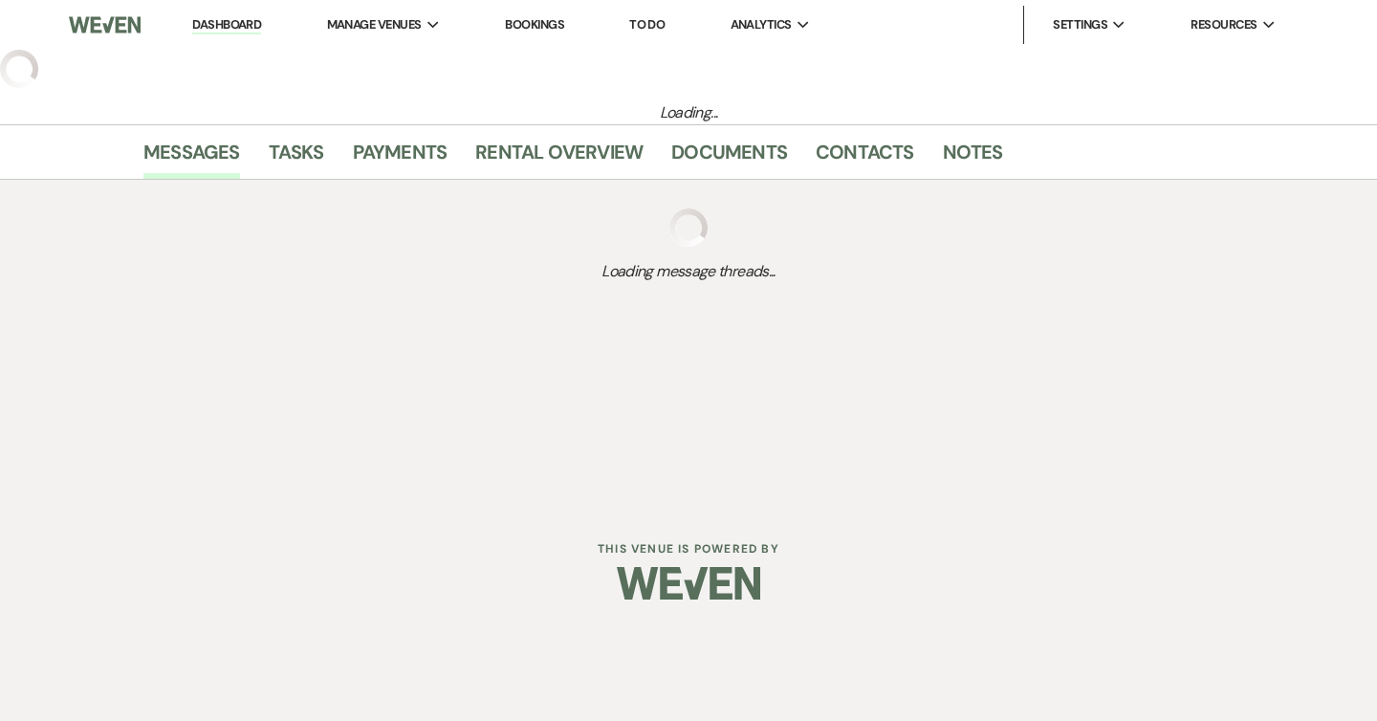
select select "1"
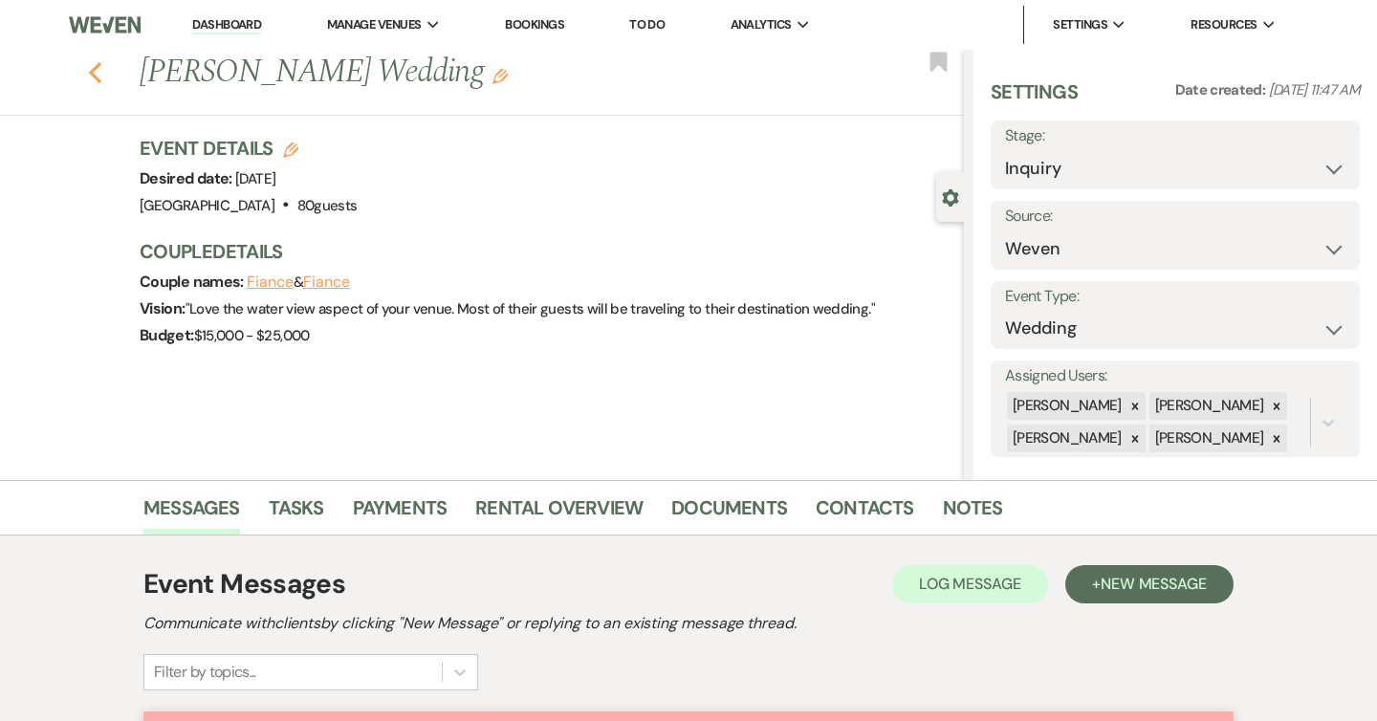
click at [92, 75] on use "button" at bounding box center [95, 72] width 12 height 21
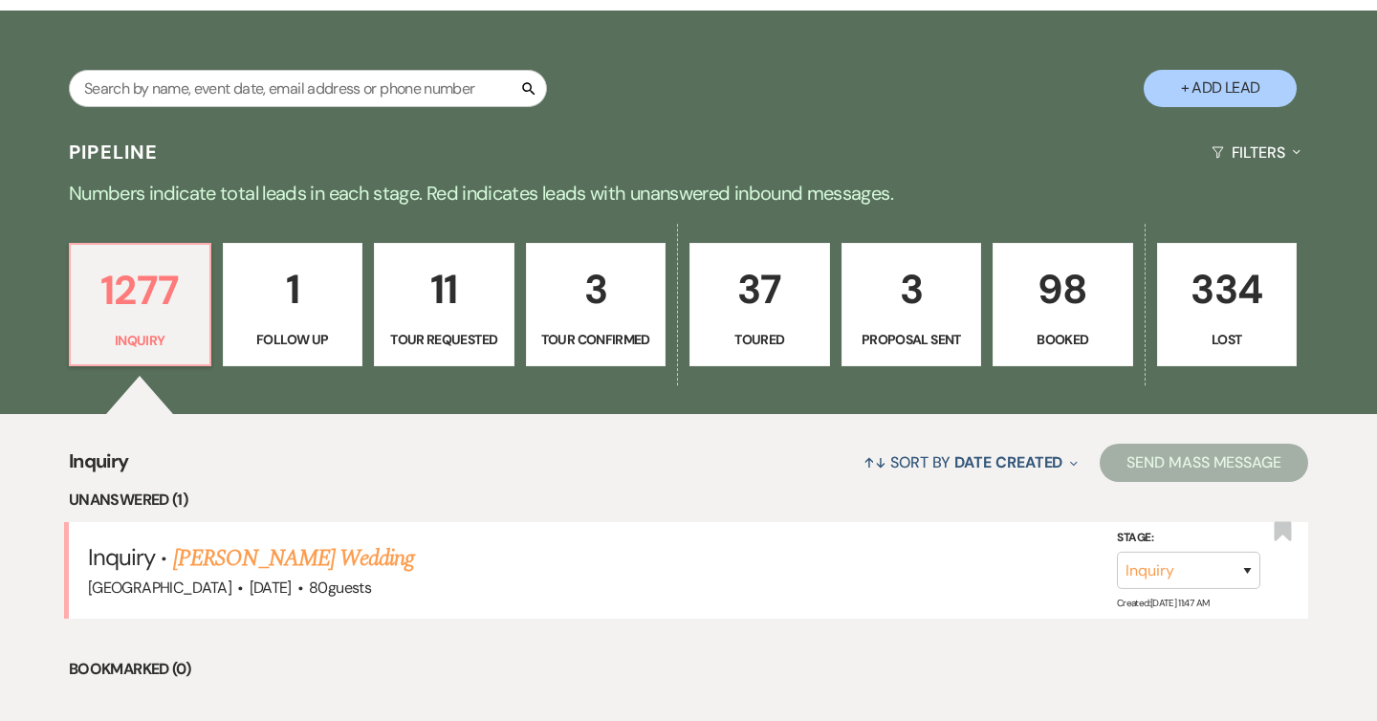
scroll to position [280, 0]
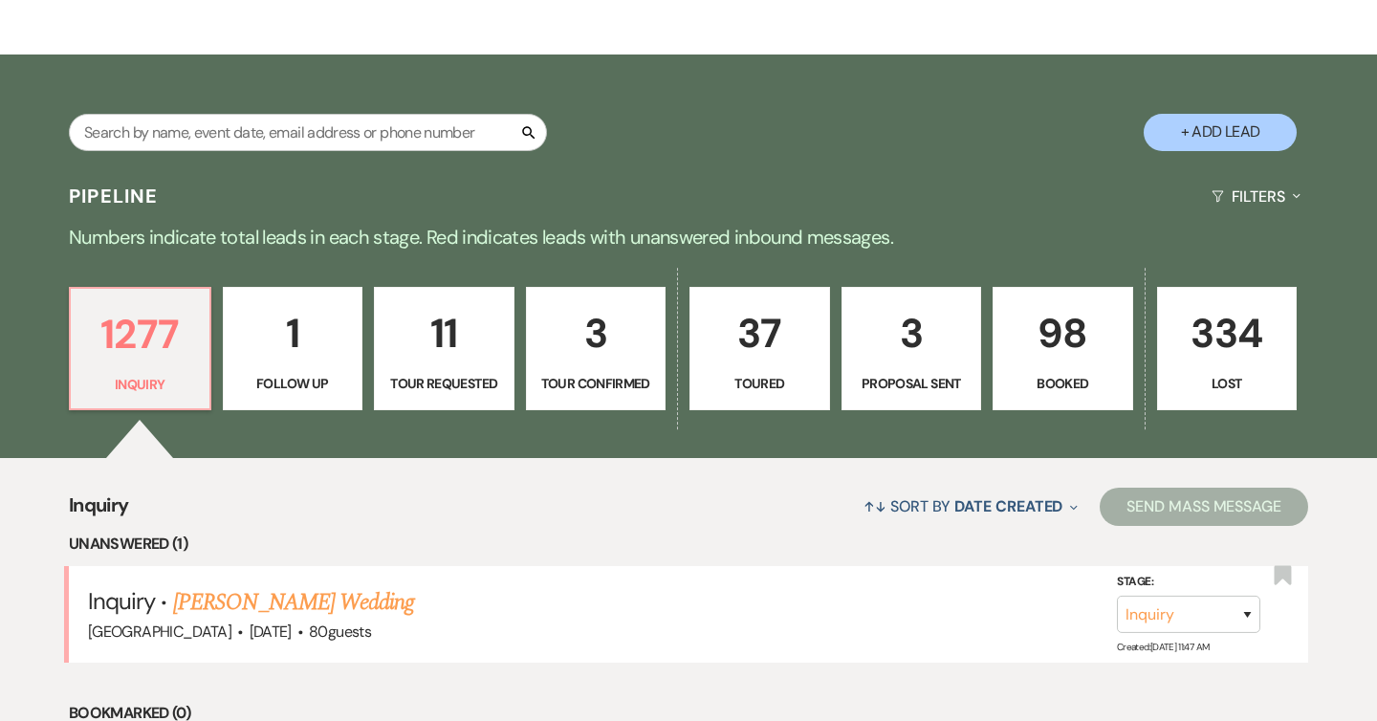
click at [1185, 123] on button "+ Add Lead" at bounding box center [1220, 132] width 153 height 37
select select "540"
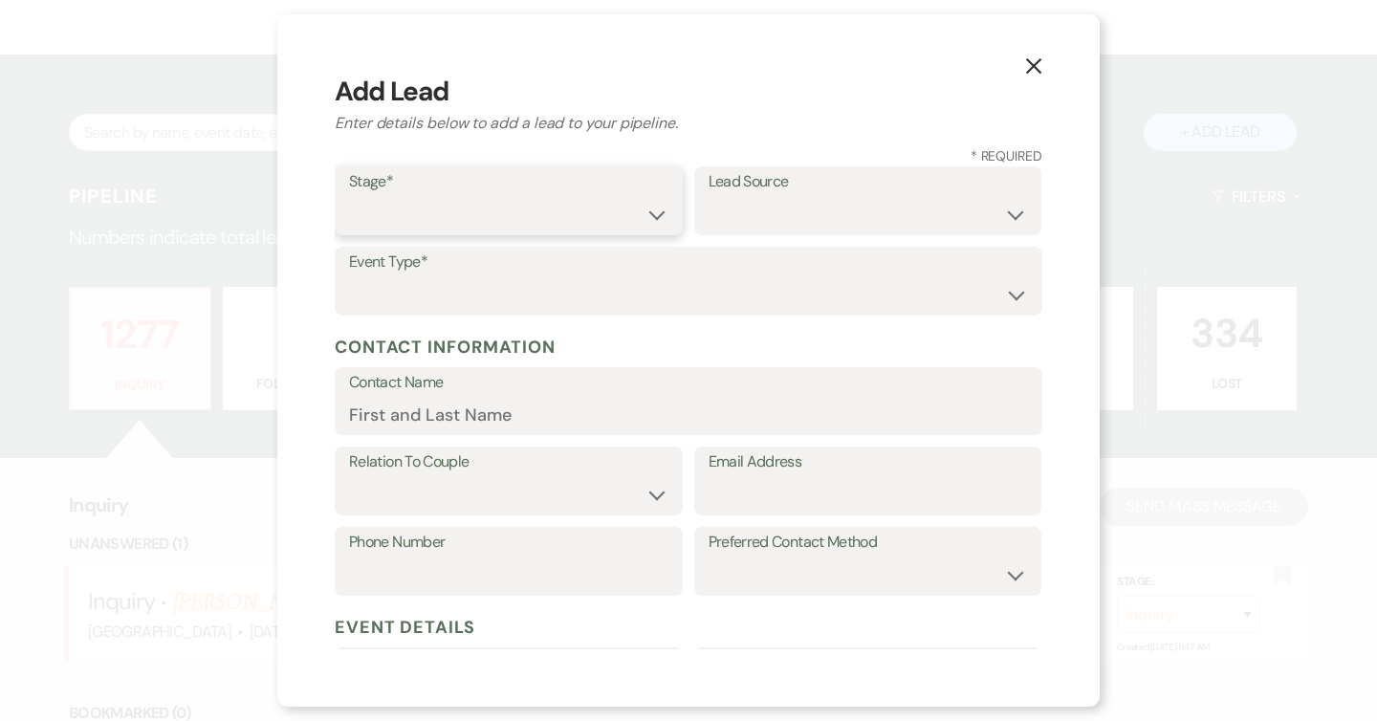
click at [613, 201] on select "Inquiry Follow Up Tour Requested Tour Confirmed Toured Proposal Sent Booked Lost" at bounding box center [508, 214] width 319 height 37
select select "1"
click at [349, 196] on select "Inquiry Follow Up Tour Requested Tour Confirmed Toured Proposal Sent Booked Lost" at bounding box center [508, 214] width 319 height 37
click at [782, 204] on select "Weven Venue Website Instagram Facebook Pinterest Google The Knot Wedding Wire H…" at bounding box center [868, 214] width 319 height 37
select select "5"
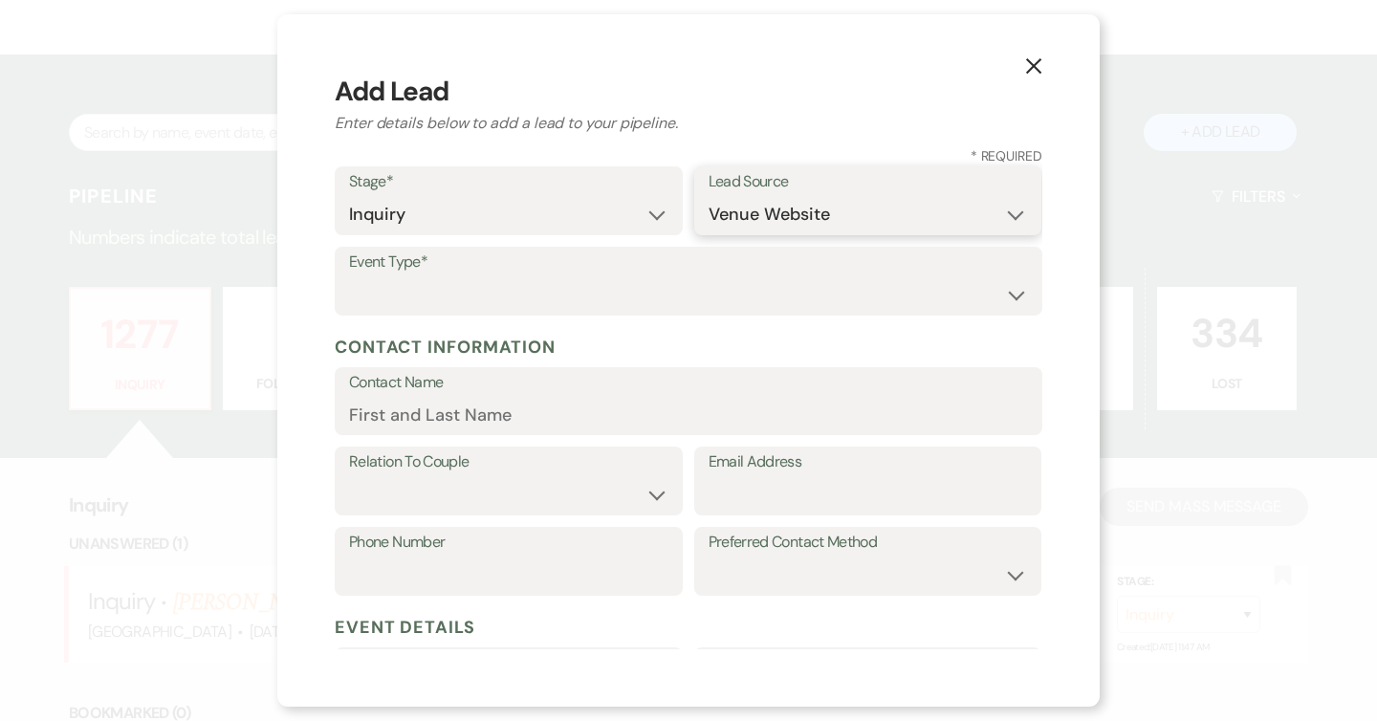
click at [709, 196] on select "Weven Venue Website Instagram Facebook Pinterest Google The Knot Wedding Wire H…" at bounding box center [868, 214] width 319 height 37
click at [669, 293] on select "Wedding Anniversary Party Baby Shower Bachelorette / Bachelor Party Birthday Pa…" at bounding box center [688, 294] width 679 height 37
select select "1"
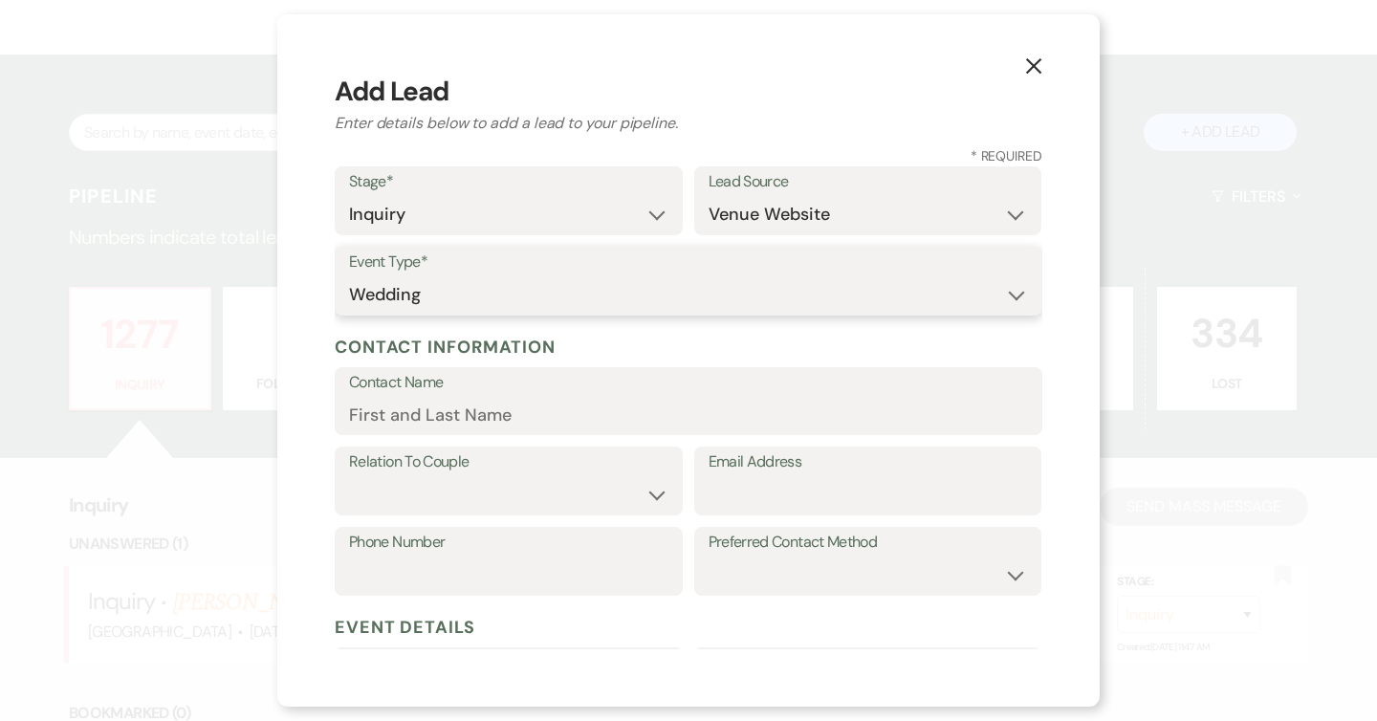
click at [349, 276] on select "Wedding Anniversary Party Baby Shower Bachelorette / Bachelor Party Birthday Pa…" at bounding box center [688, 294] width 679 height 37
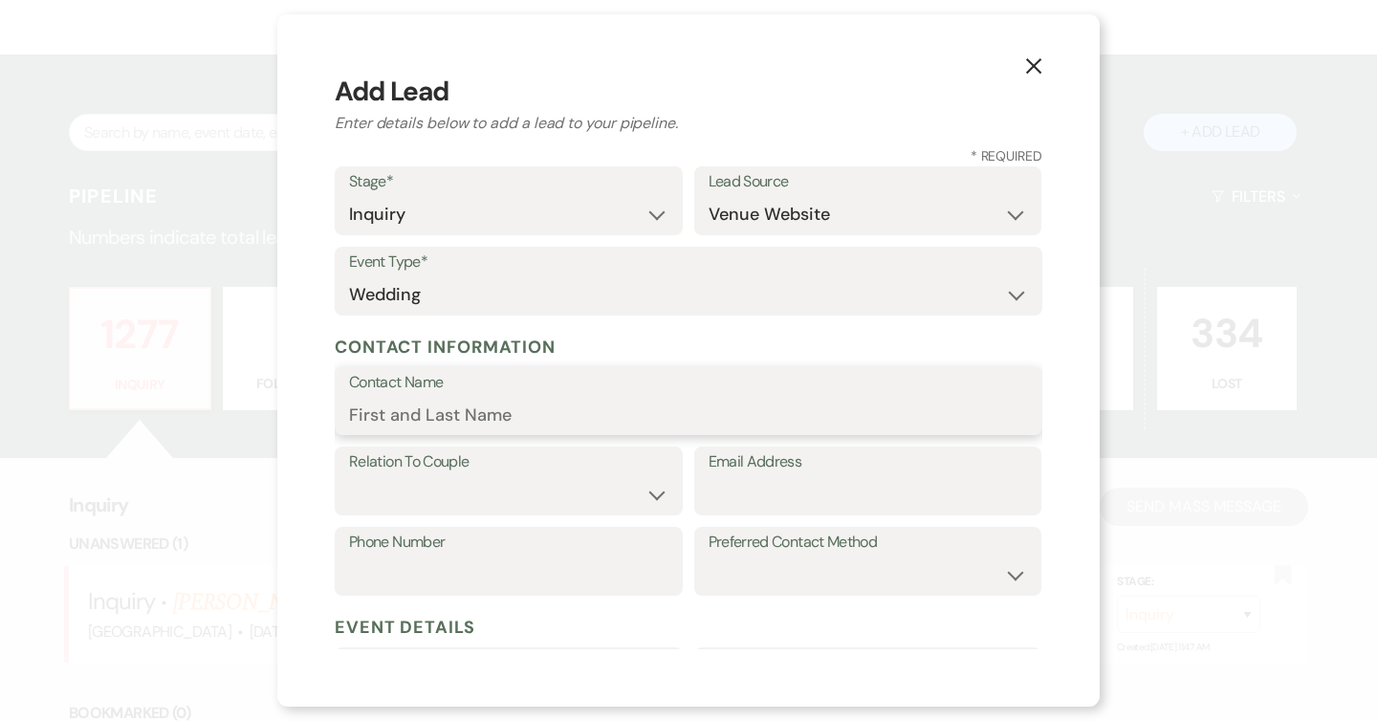
click at [566, 409] on input "Contact Name" at bounding box center [688, 414] width 679 height 37
click at [842, 500] on input "Email Address" at bounding box center [868, 494] width 319 height 37
paste input "[EMAIL_ADDRESS][DOMAIN_NAME]"
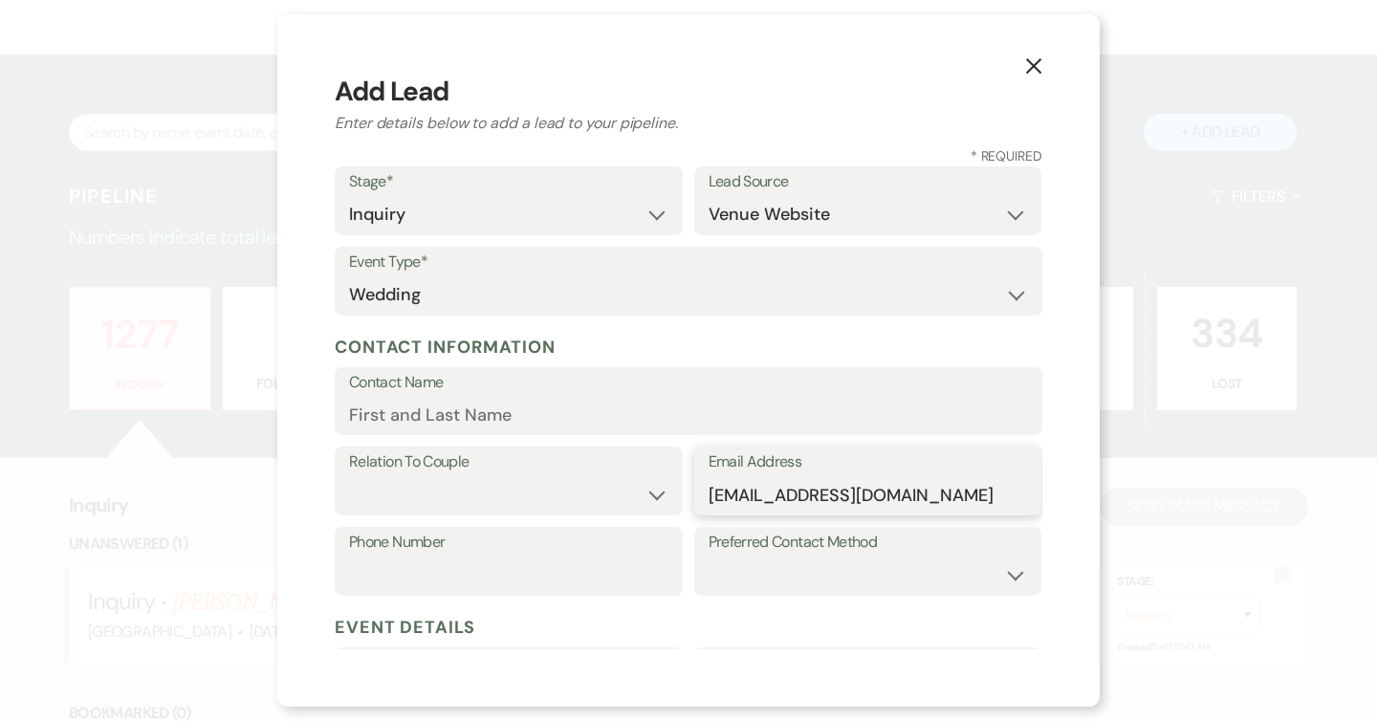
type input "[EMAIL_ADDRESS][DOMAIN_NAME]"
click at [648, 425] on input "Contact Name" at bounding box center [688, 414] width 679 height 37
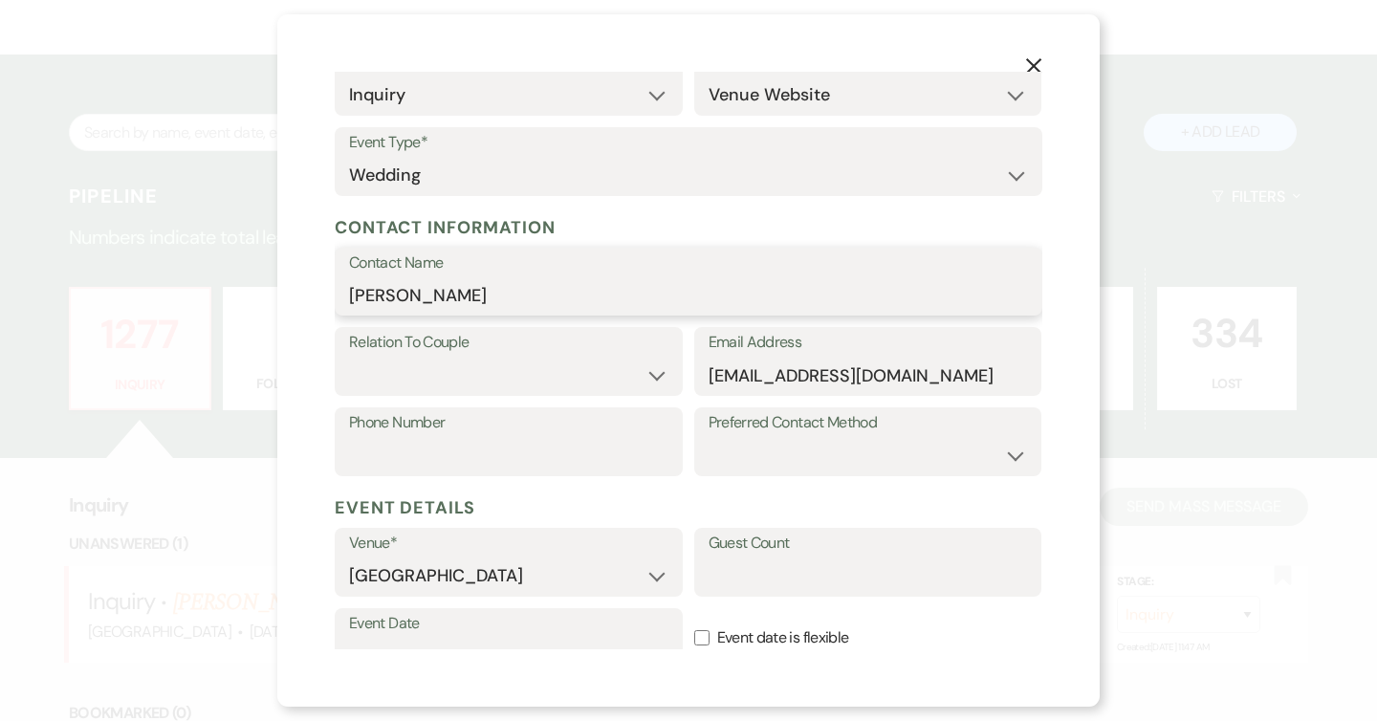
scroll to position [293, 0]
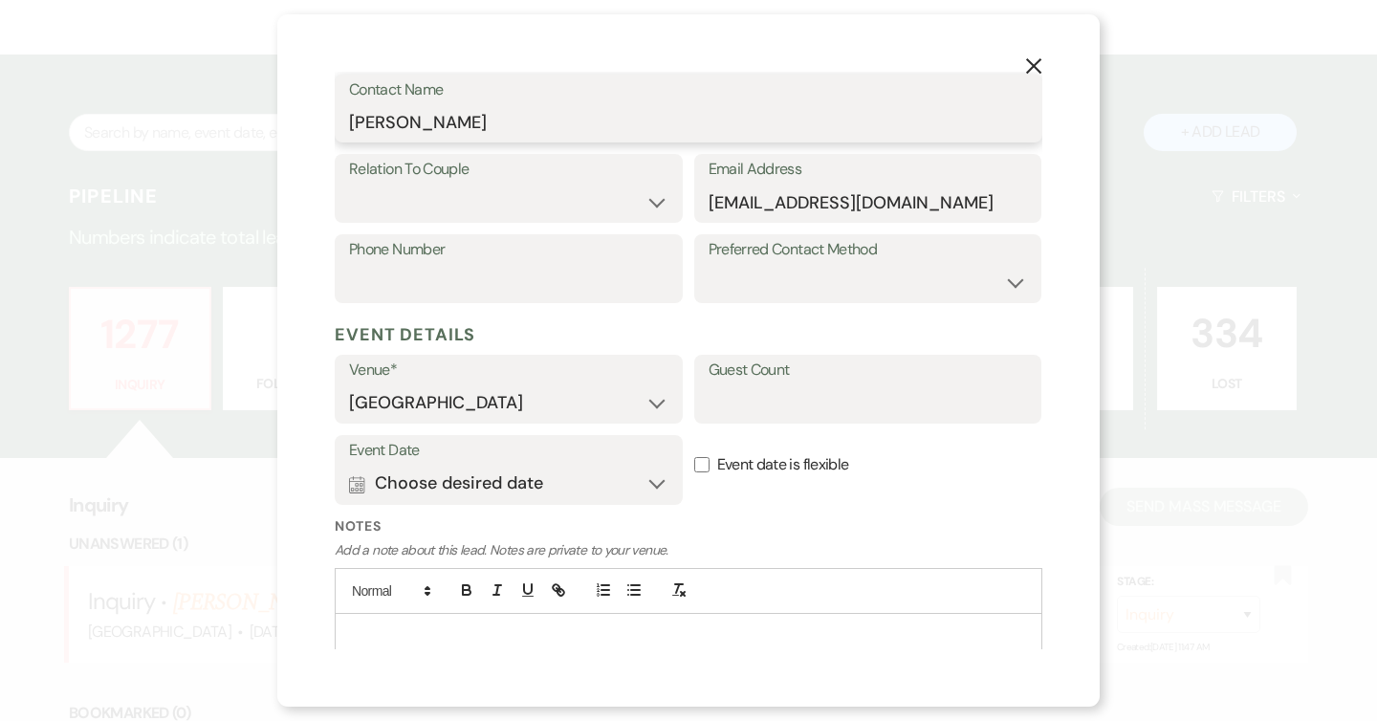
type input "[PERSON_NAME]"
click at [593, 173] on label "Relation To Couple" at bounding box center [508, 170] width 319 height 28
click at [570, 208] on select "Couple Planner Parent of Couple Family Member Friend Other" at bounding box center [508, 202] width 319 height 37
select select "1"
click at [349, 184] on select "Couple Planner Parent of Couple Family Member Friend Other" at bounding box center [508, 202] width 319 height 37
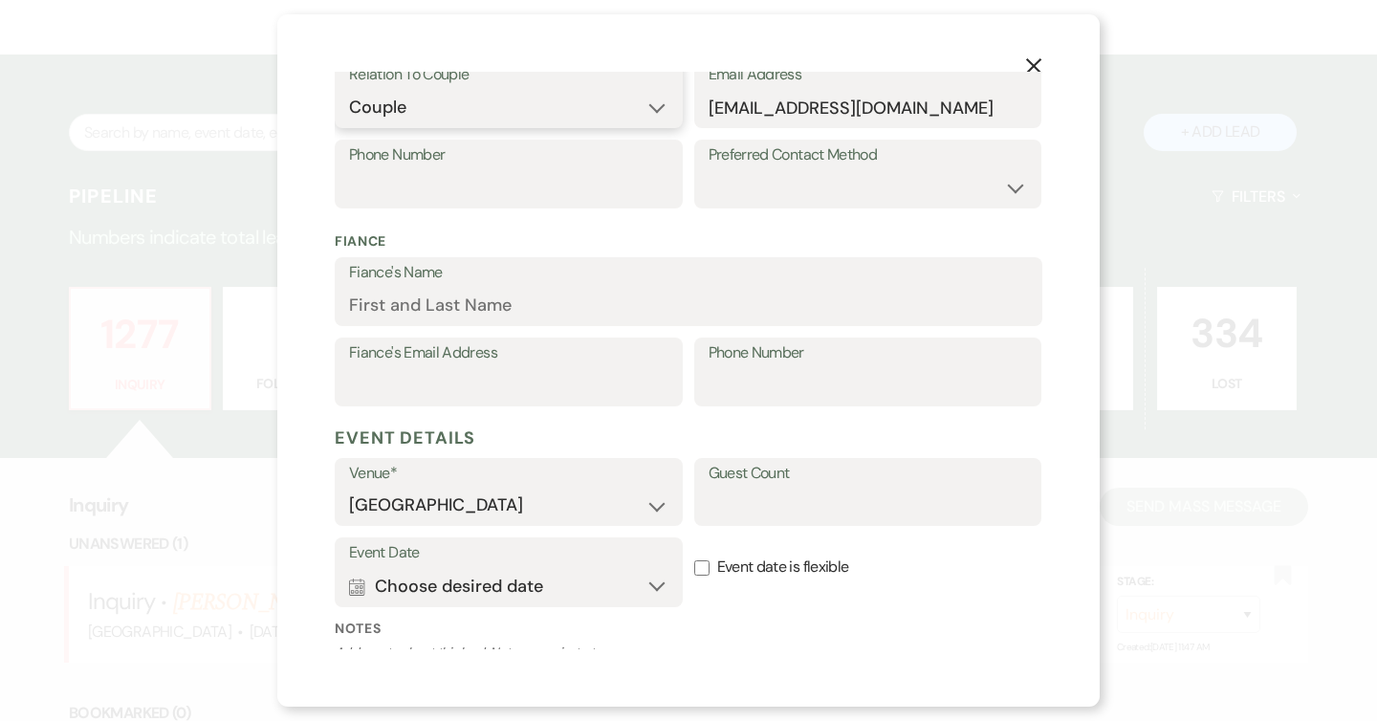
scroll to position [558, 0]
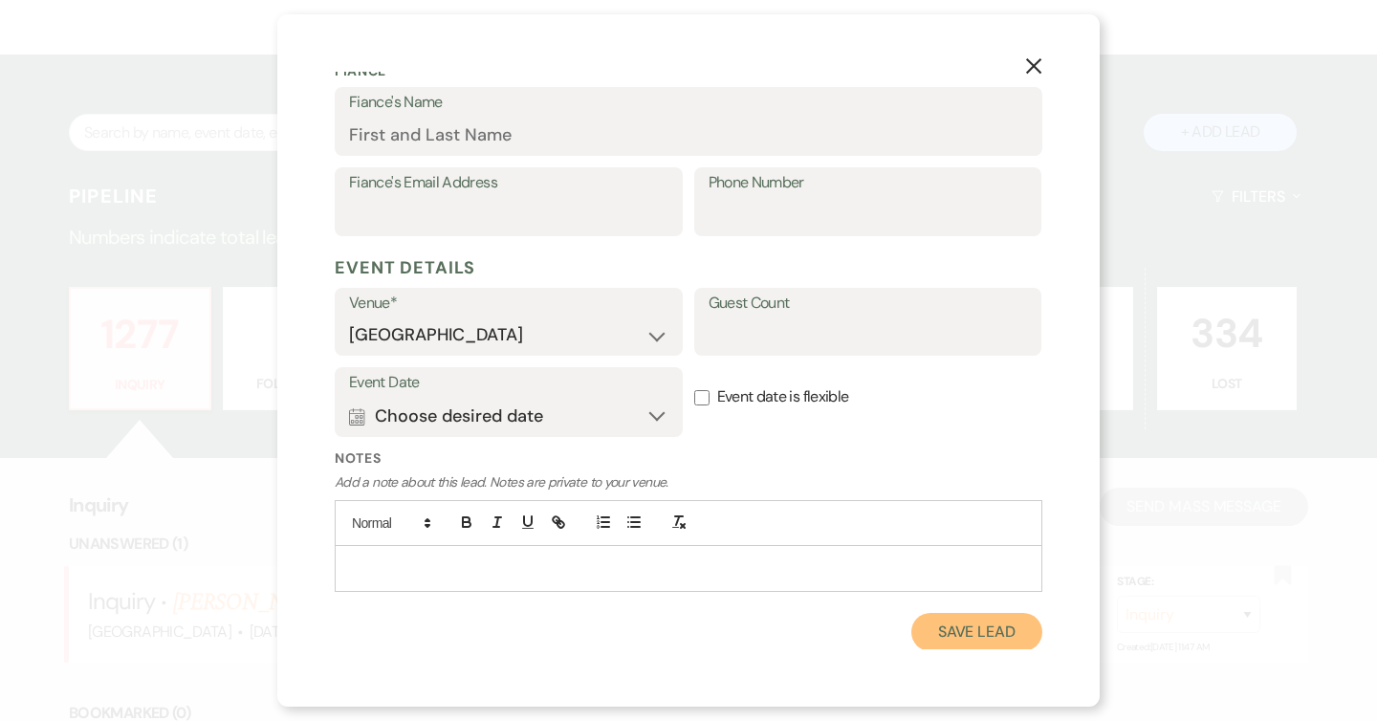
click at [983, 636] on button "Save Lead" at bounding box center [976, 632] width 131 height 38
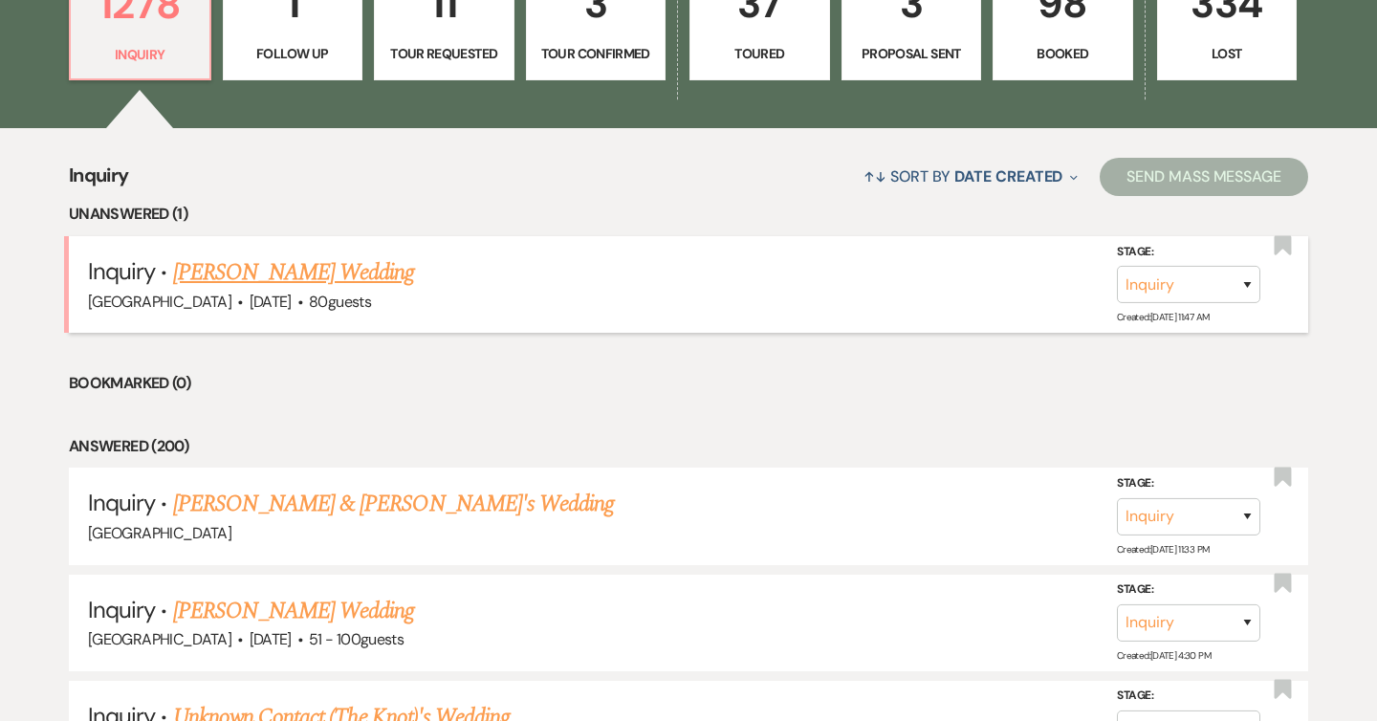
scroll to position [669, 0]
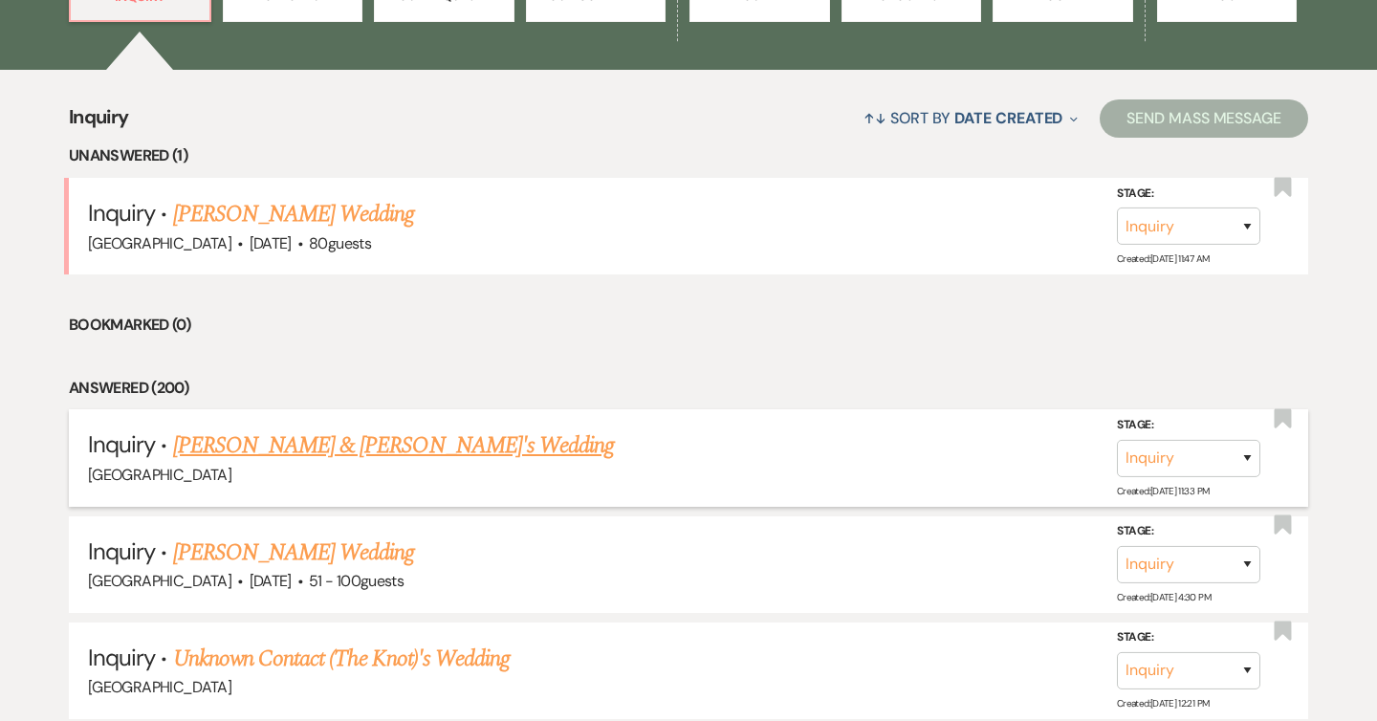
click at [397, 459] on link "[PERSON_NAME] & [PERSON_NAME]'s Wedding" at bounding box center [394, 445] width 442 height 34
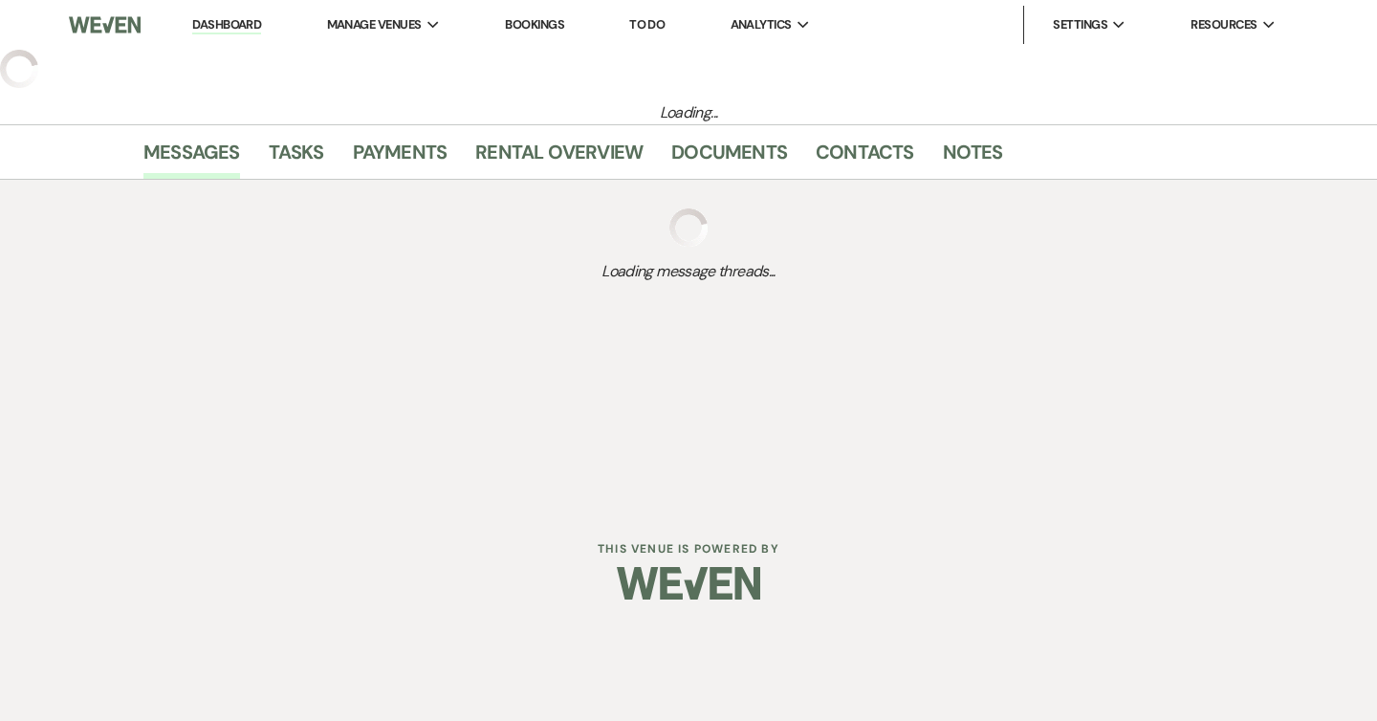
select select "5"
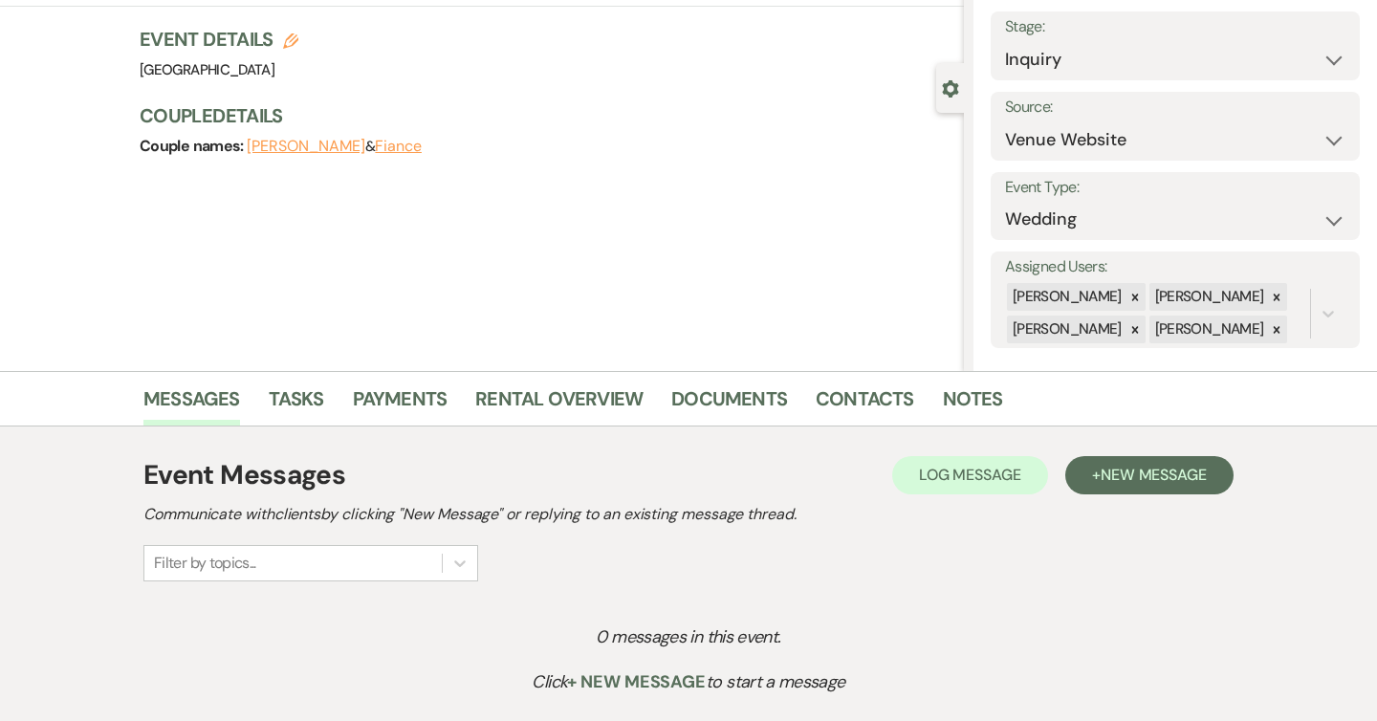
scroll to position [269, 0]
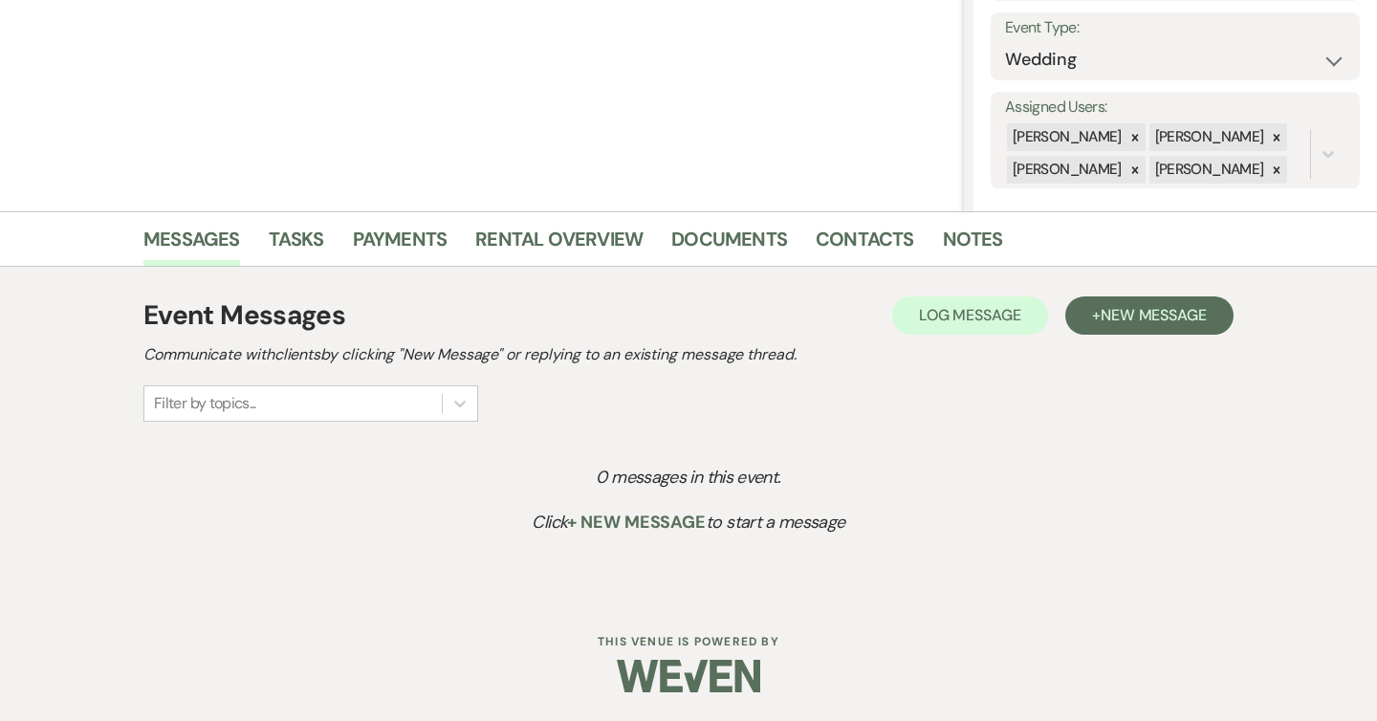
click at [1156, 337] on div "Event Messages Log Log Message + New Message Communicate with clients by clicki…" at bounding box center [688, 359] width 1090 height 126
click at [1156, 318] on span "New Message" at bounding box center [1154, 315] width 106 height 20
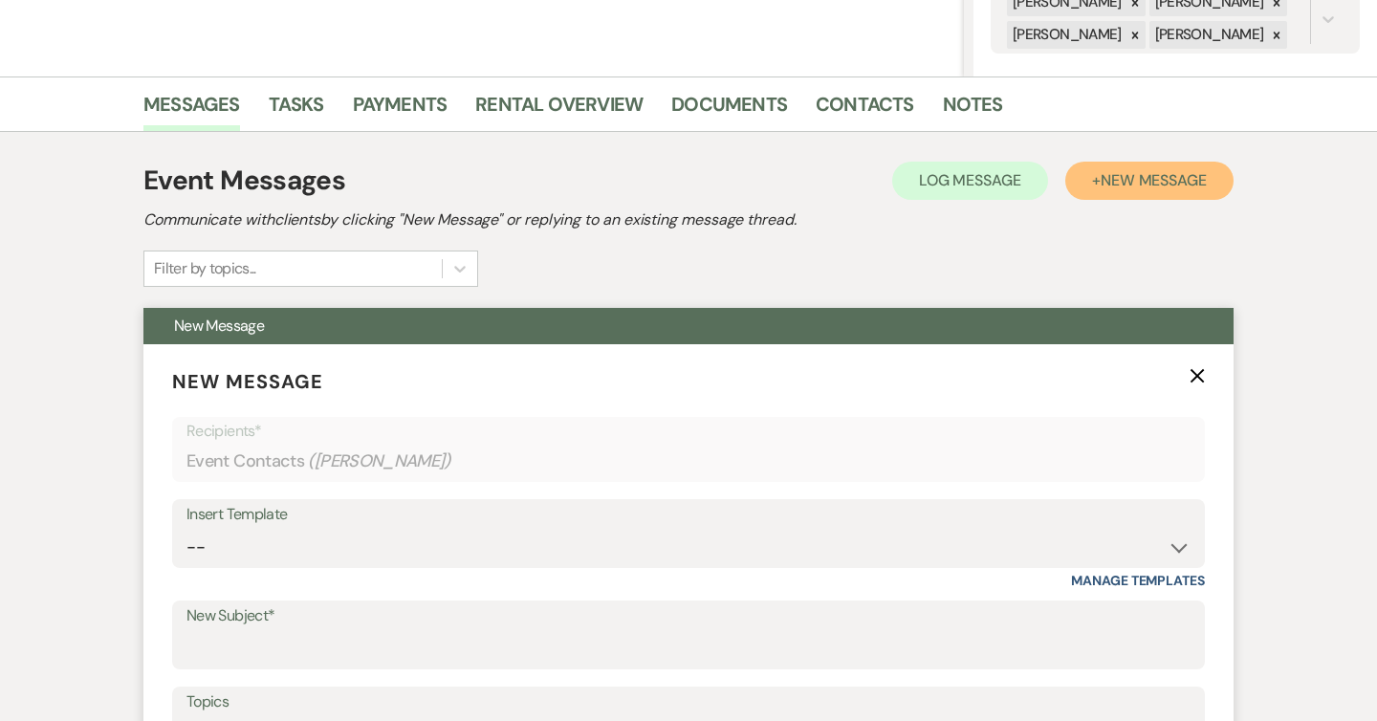
scroll to position [441, 0]
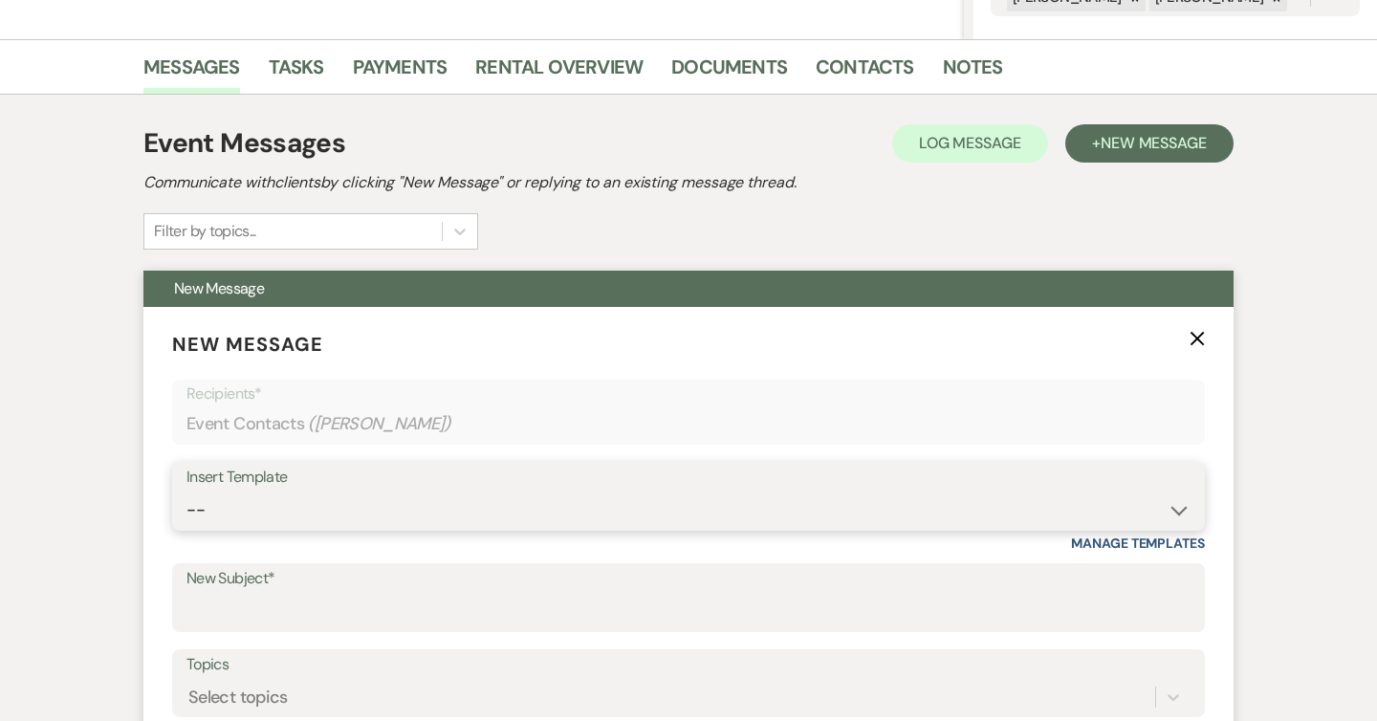
click at [455, 505] on select "-- Weven Planning Portal Introduction (Booked Events) Follow Up Intro Email- Da…" at bounding box center [688, 510] width 1004 height 37
select select "419"
click at [186, 492] on select "-- Weven Planning Portal Introduction (Booked Events) Follow Up Intro Email- Da…" at bounding box center [688, 510] width 1004 height 37
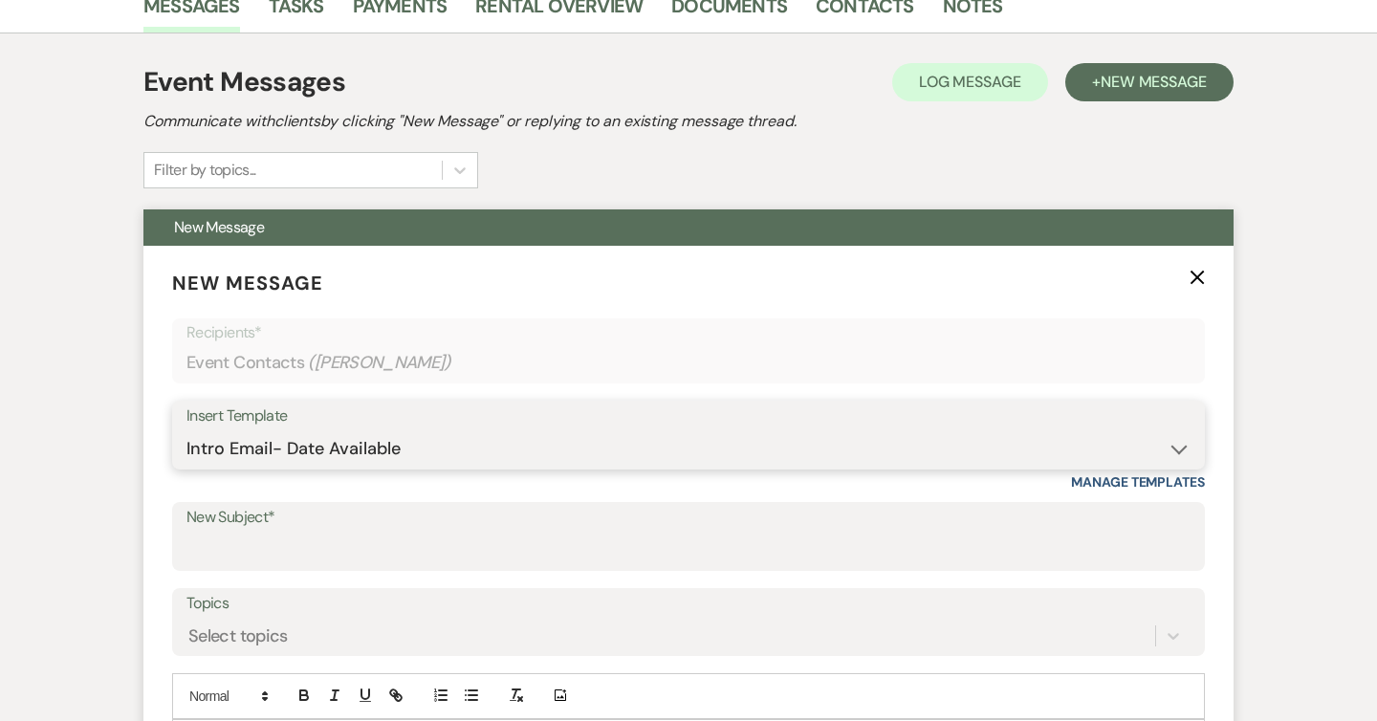
type input "Congratulations and Thank you for your interest in The Herreshoff Museum!"
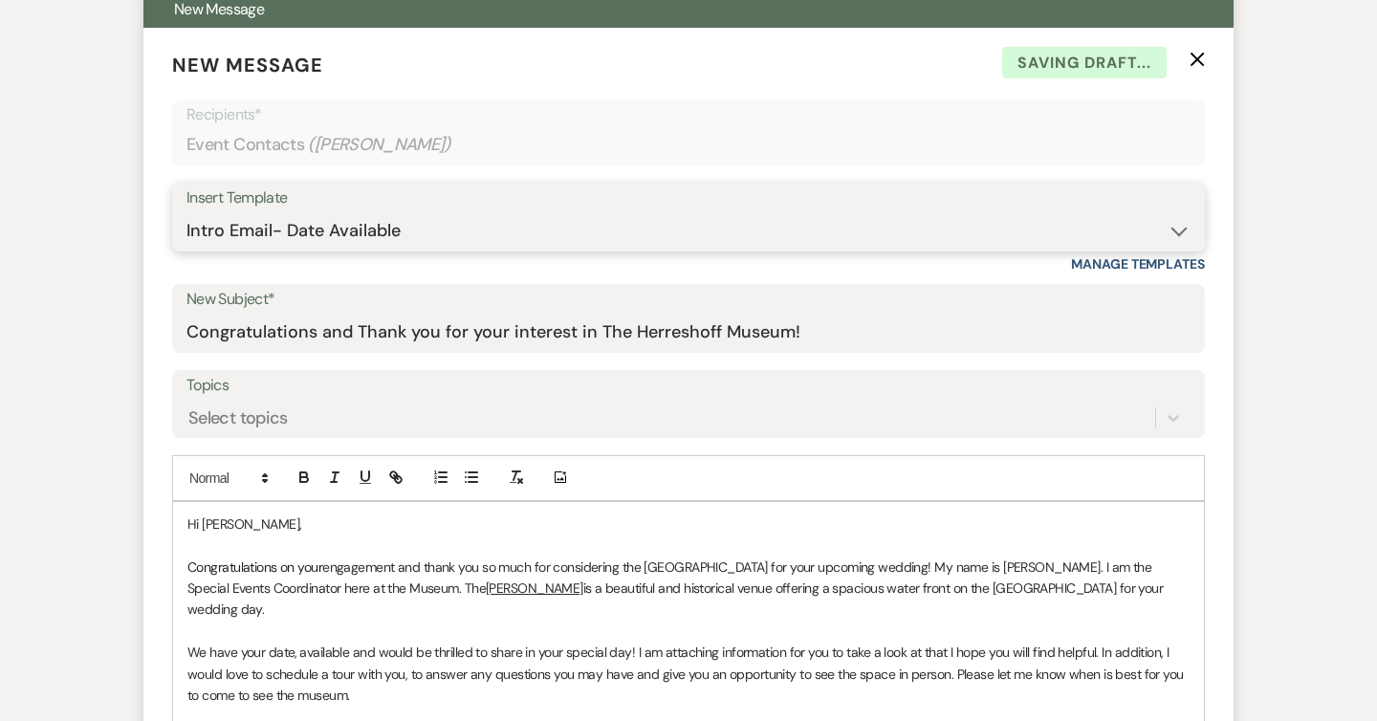
scroll to position [801, 0]
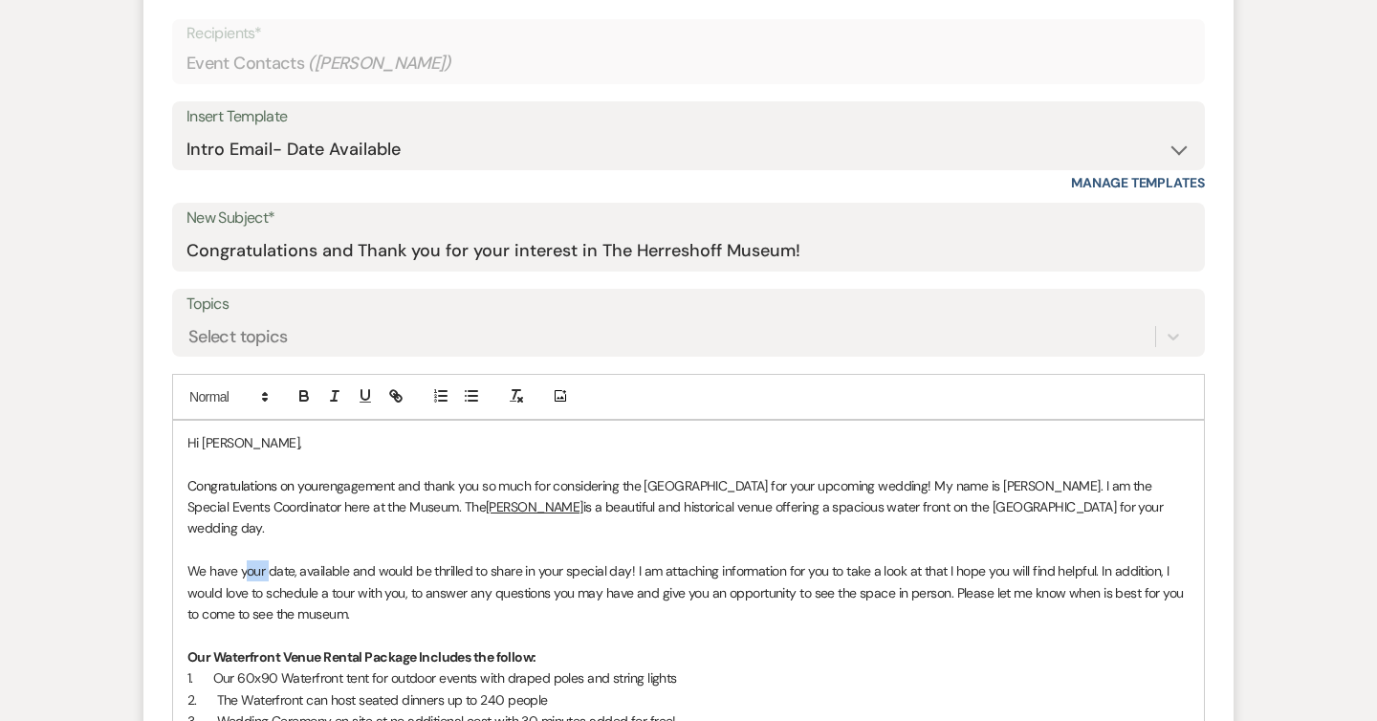
drag, startPoint x: 268, startPoint y: 549, endPoint x: 243, endPoint y: 551, distance: 24.9
click at [243, 560] on p "We have your date, available and would be thrilled to share in your special day…" at bounding box center [688, 592] width 1002 height 64
click at [260, 560] on p "We have date, available and would be thrilled to share in your special day! I a…" at bounding box center [688, 592] width 1002 height 64
click at [262, 560] on p "We have date, available and would be thrilled to share in your special day! I a…" at bounding box center [688, 592] width 1002 height 64
click at [276, 562] on strong at bounding box center [276, 570] width 2 height 17
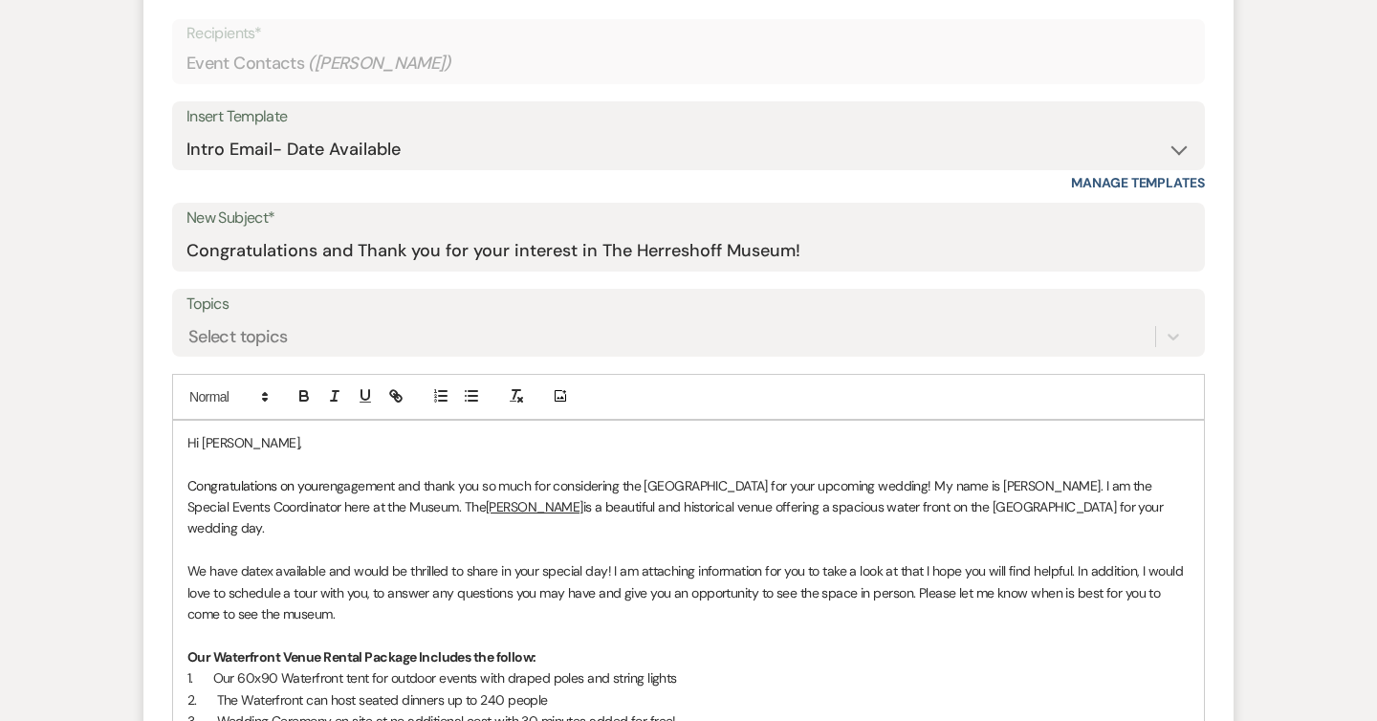
click at [464, 581] on p "We have datex available and would be thrilled to share in your special day! I a…" at bounding box center [688, 592] width 1002 height 64
click at [274, 562] on strong at bounding box center [275, 570] width 2 height 17
click at [385, 567] on p "We have dates available and would be thrilled to share in your special day! I a…" at bounding box center [688, 592] width 1002 height 64
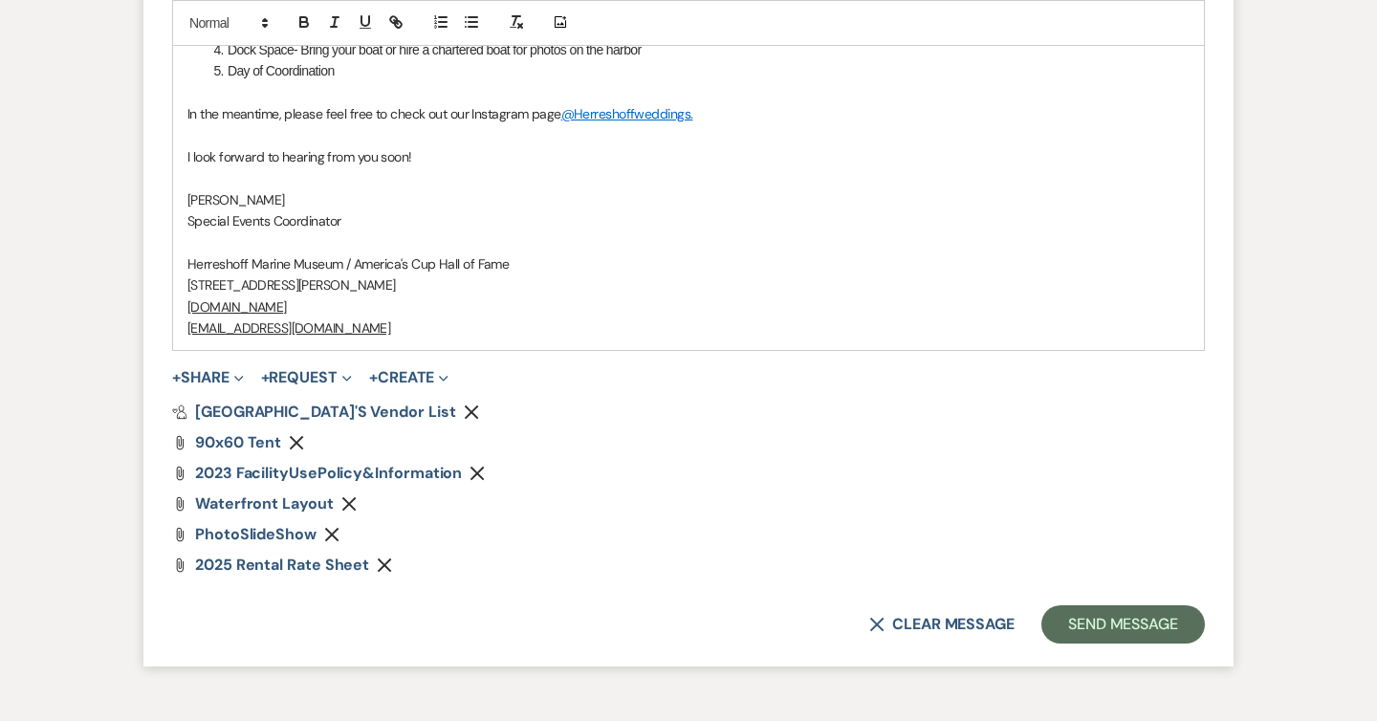
scroll to position [1755, 0]
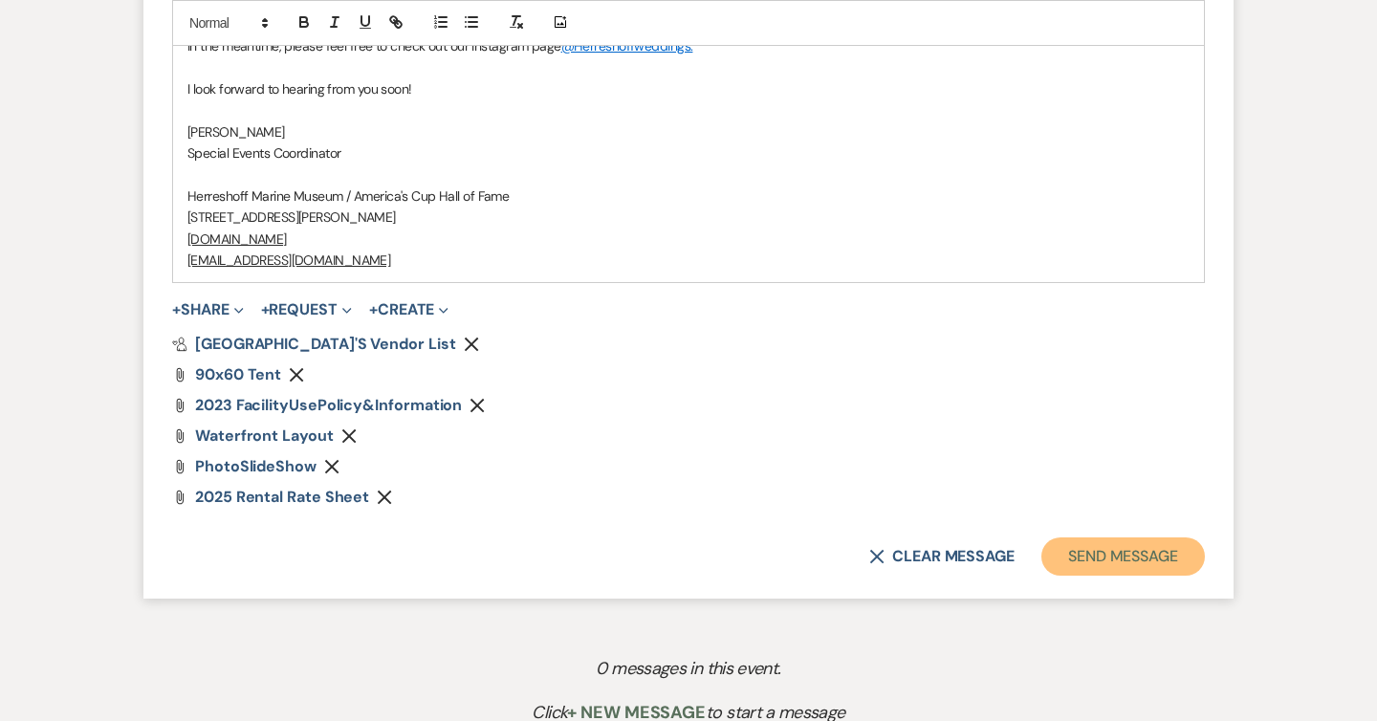
click at [1087, 537] on button "Send Message" at bounding box center [1124, 556] width 164 height 38
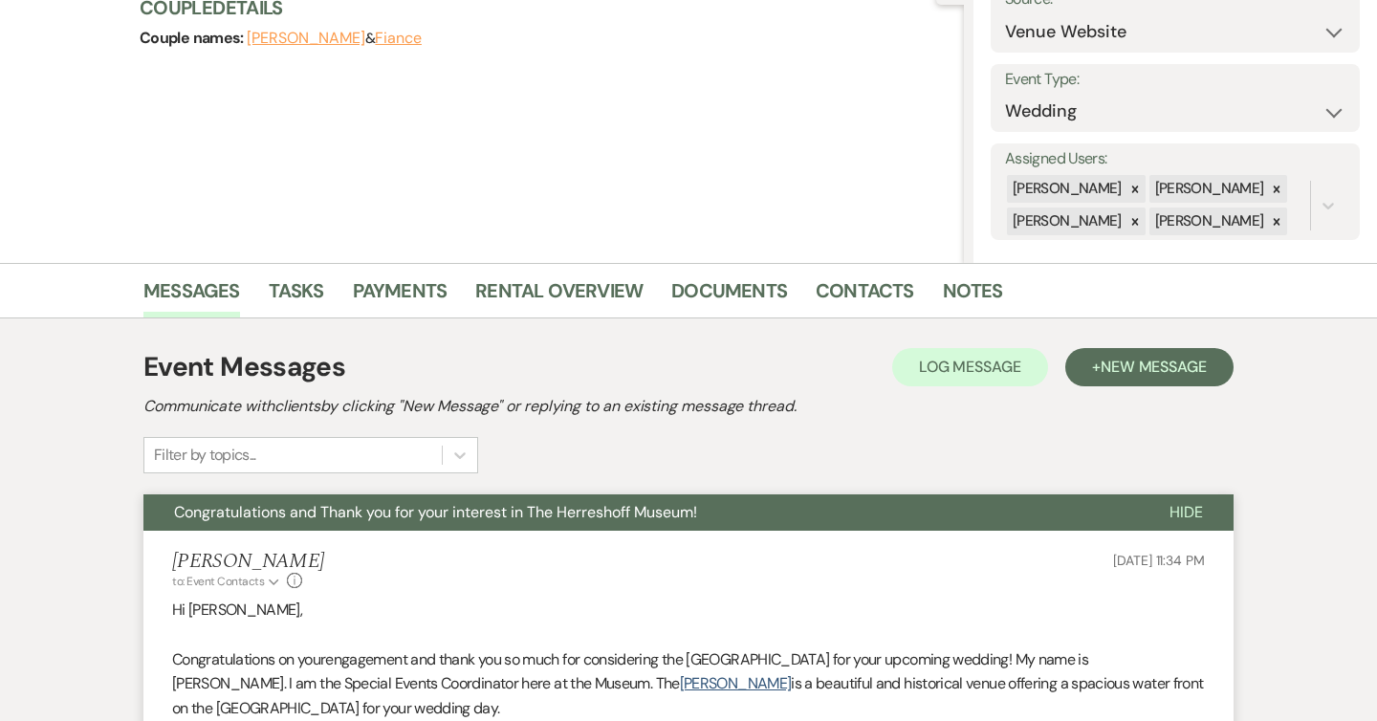
scroll to position [123, 0]
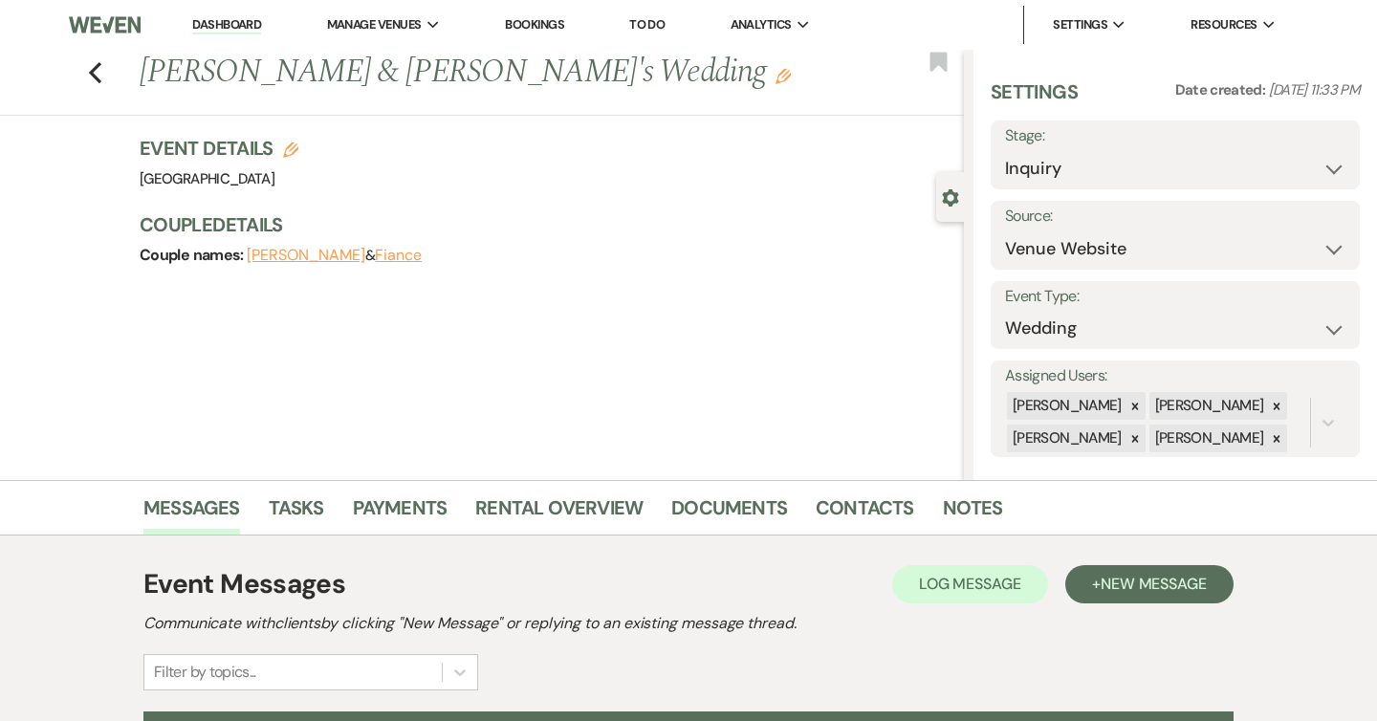
click at [240, 12] on li "Dashboard" at bounding box center [227, 25] width 88 height 38
click at [230, 26] on link "Dashboard" at bounding box center [226, 25] width 69 height 18
